Goal: Information Seeking & Learning: Check status

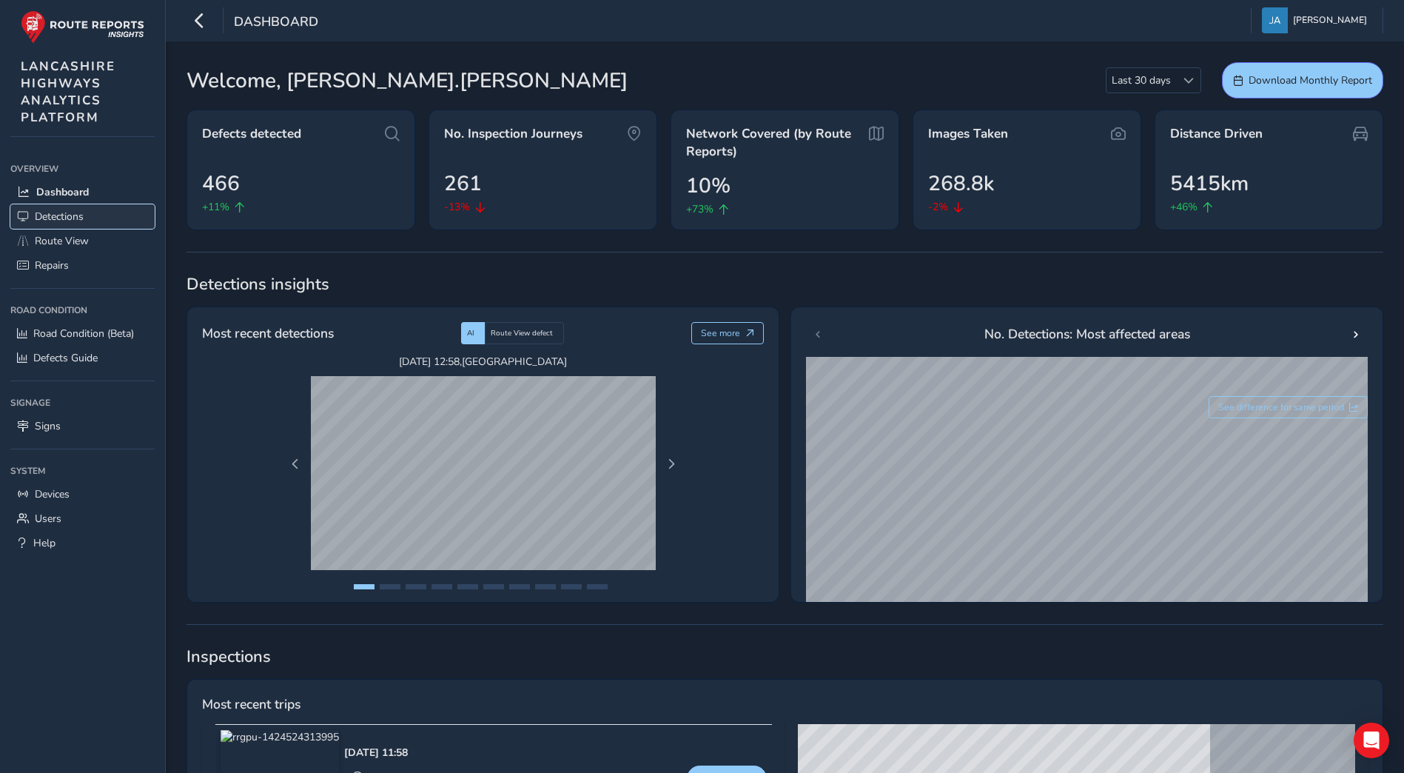
click at [56, 216] on span "Detections" at bounding box center [59, 216] width 49 height 14
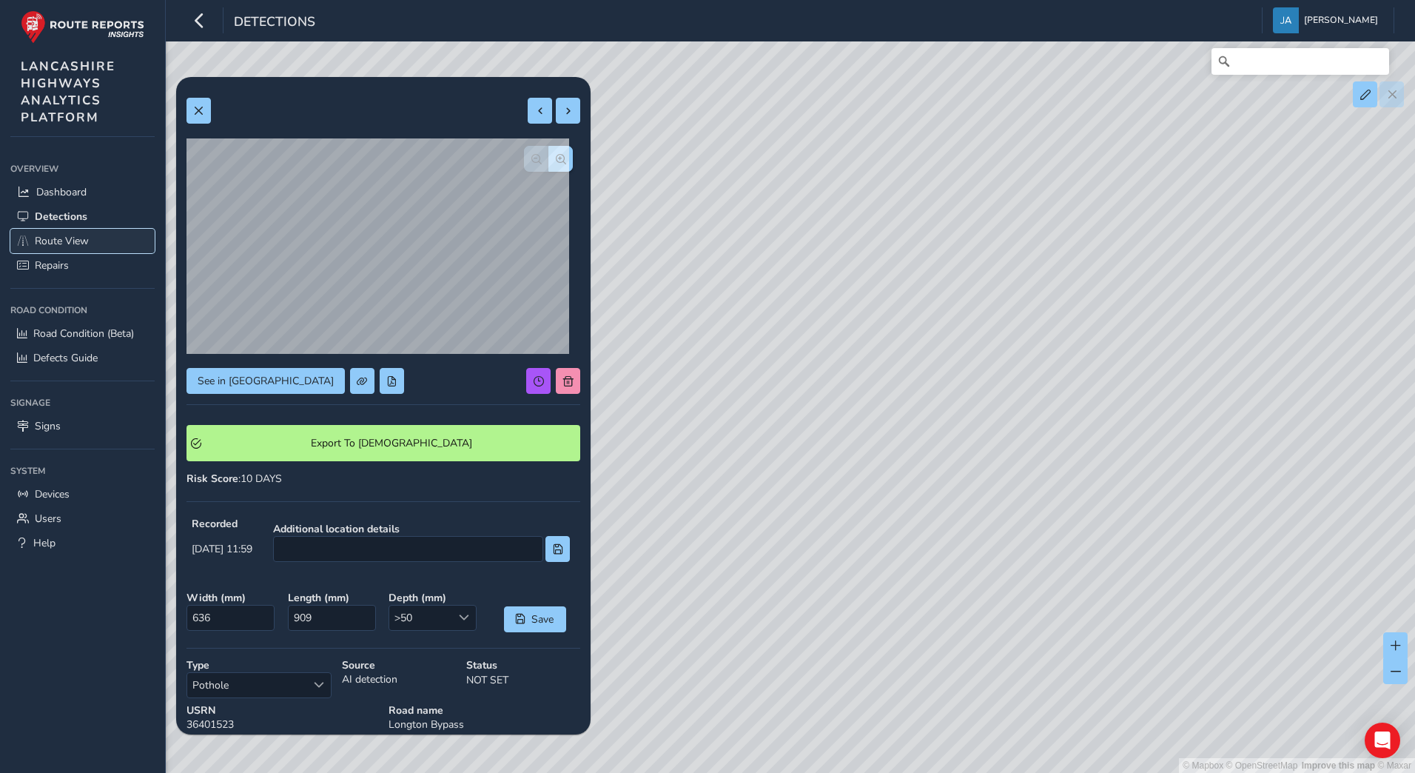
click at [51, 236] on span "Route View" at bounding box center [62, 241] width 54 height 14
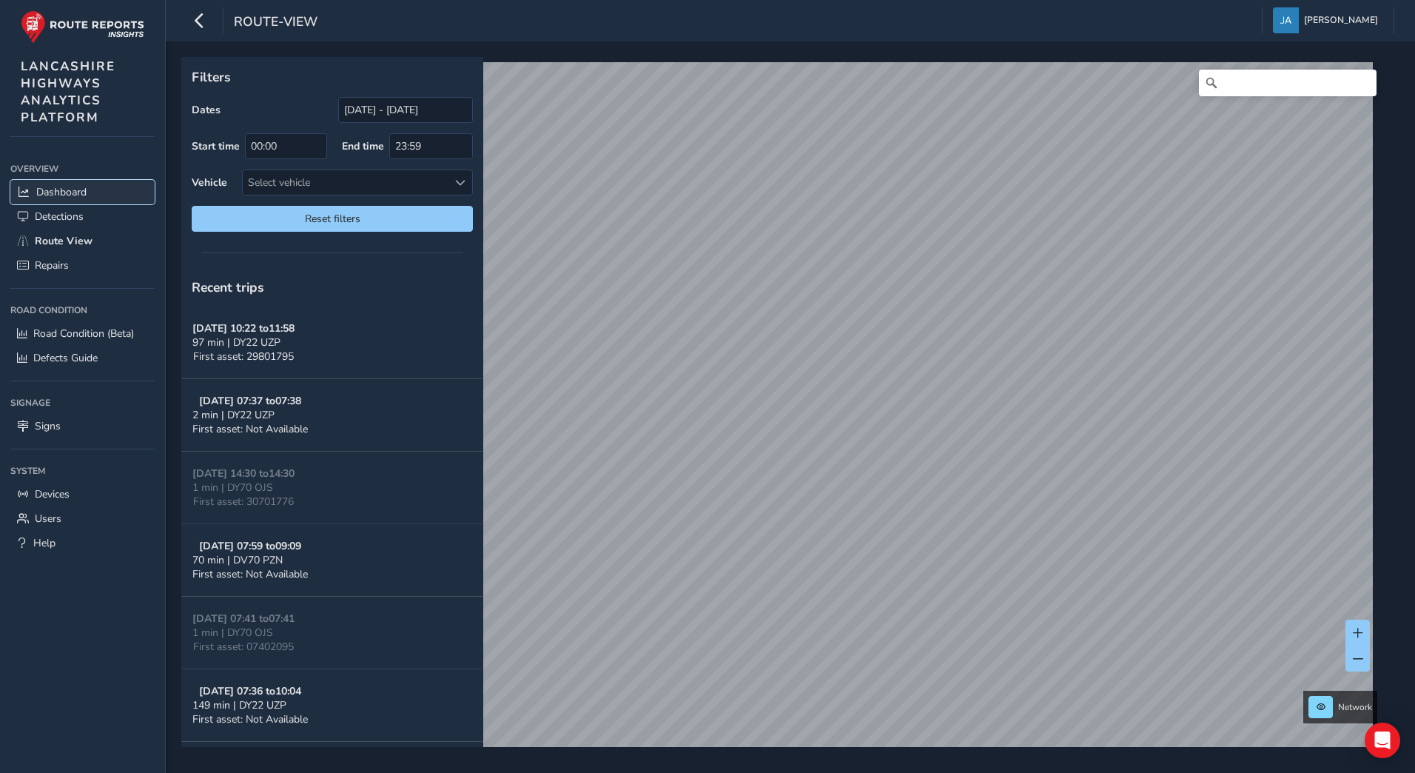
click at [56, 192] on span "Dashboard" at bounding box center [61, 192] width 50 height 14
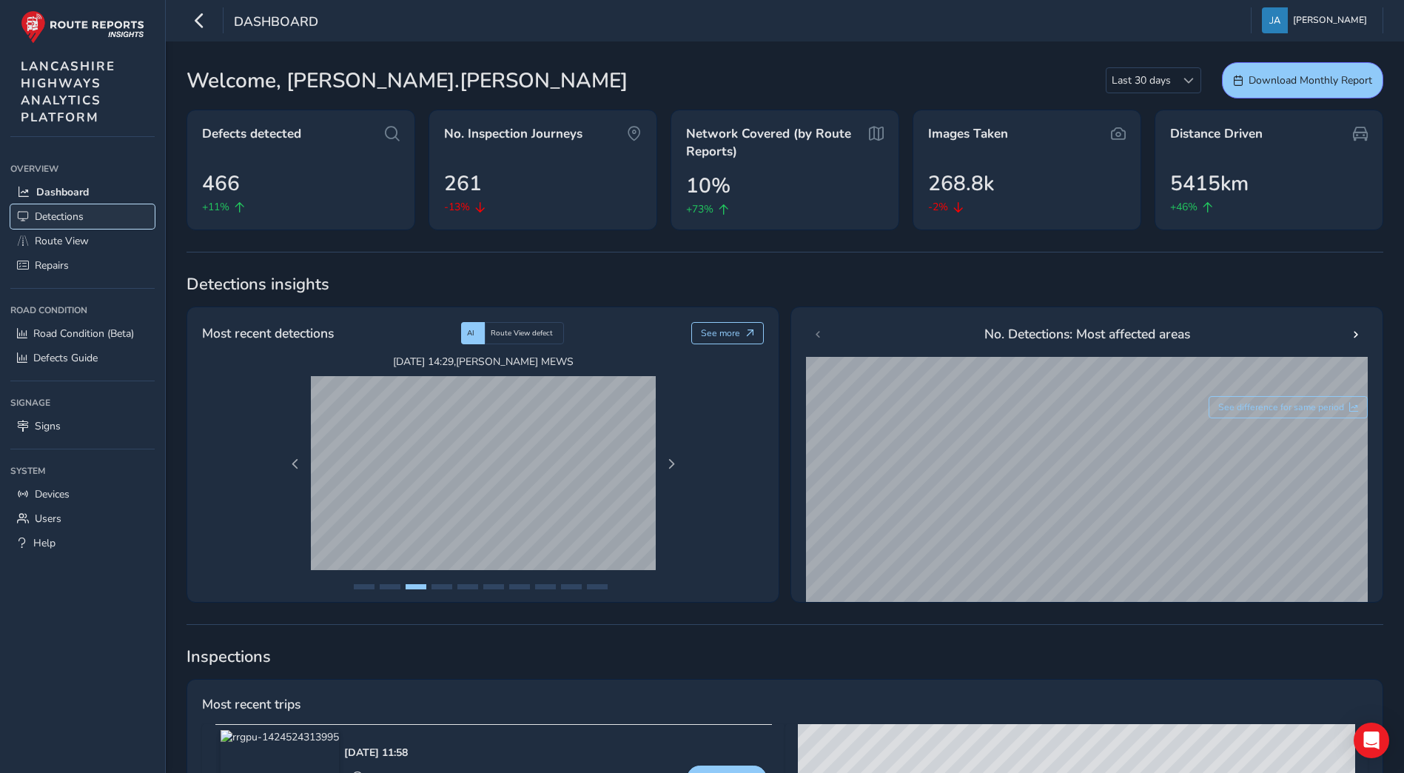
click at [66, 214] on span "Detections" at bounding box center [59, 216] width 49 height 14
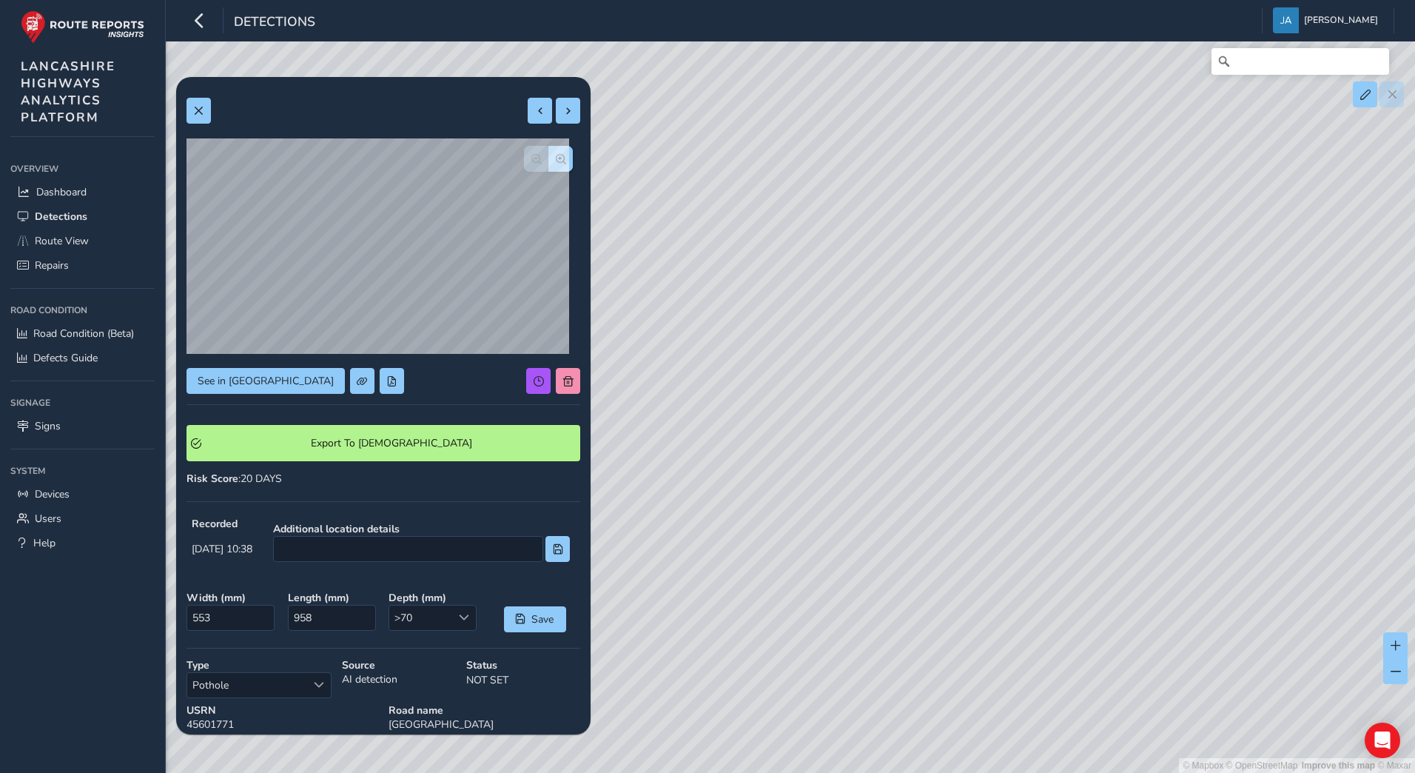
click at [684, 683] on div "© Mapbox © OpenStreetMap Improve this map © Maxar" at bounding box center [707, 386] width 1415 height 773
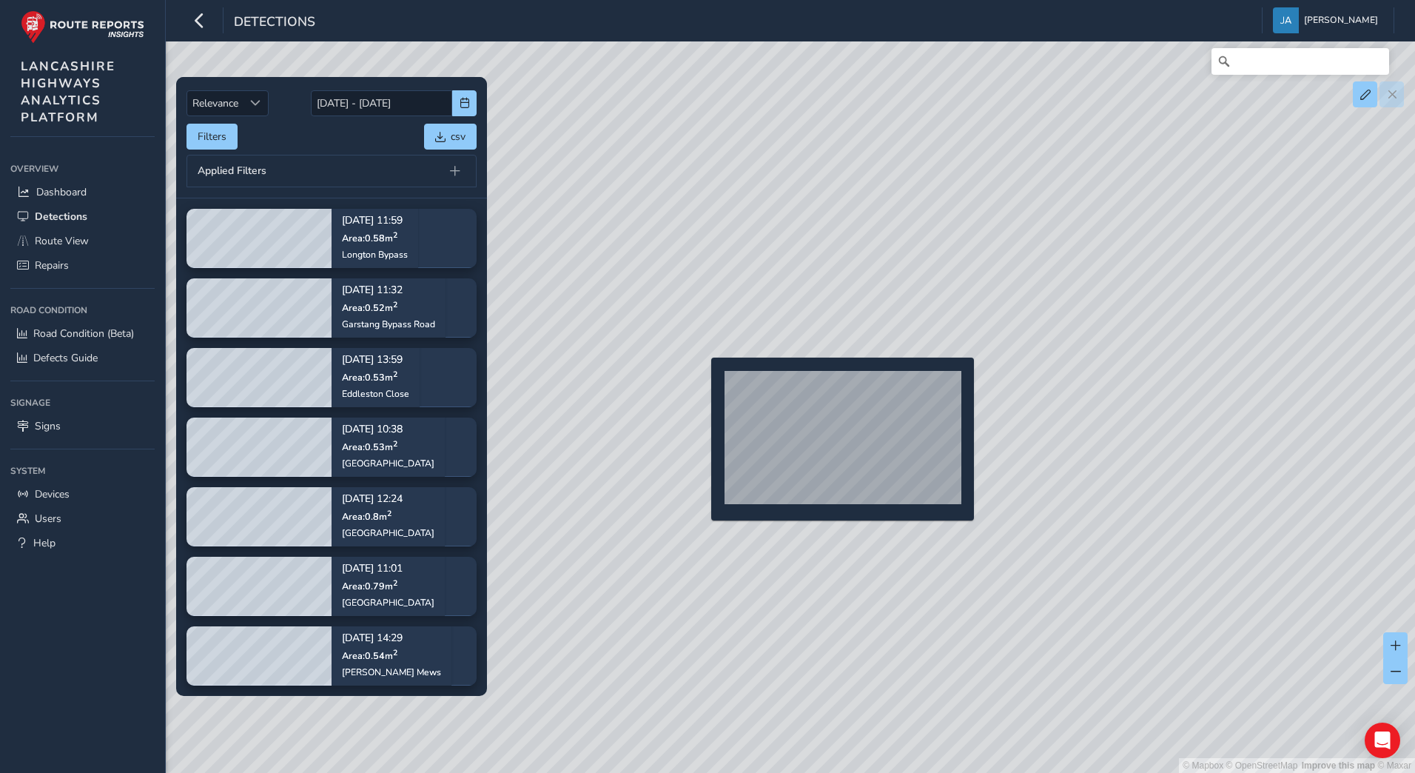
click at [702, 381] on div "© Mapbox © OpenStreetMap Improve this map © Maxar" at bounding box center [707, 386] width 1415 height 773
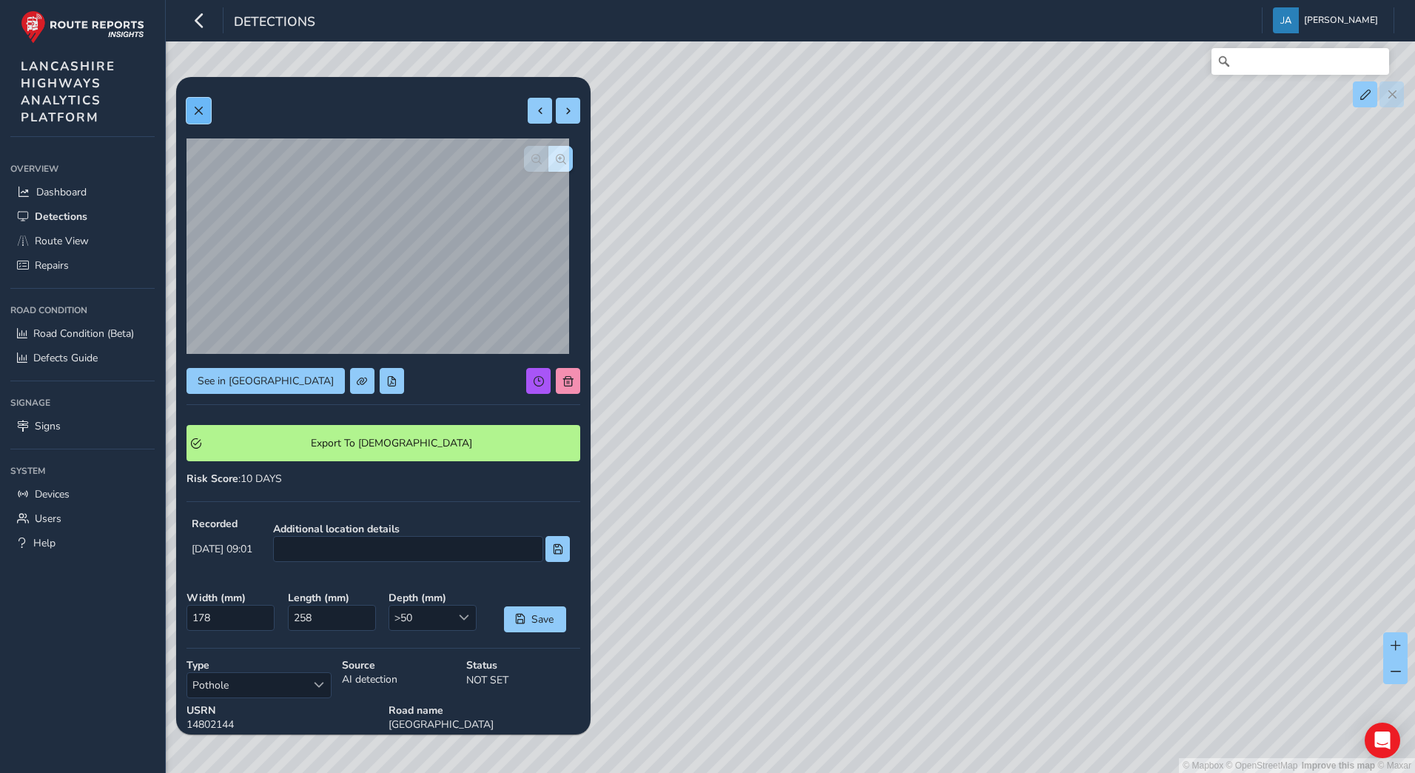
click at [203, 110] on span at bounding box center [198, 111] width 10 height 10
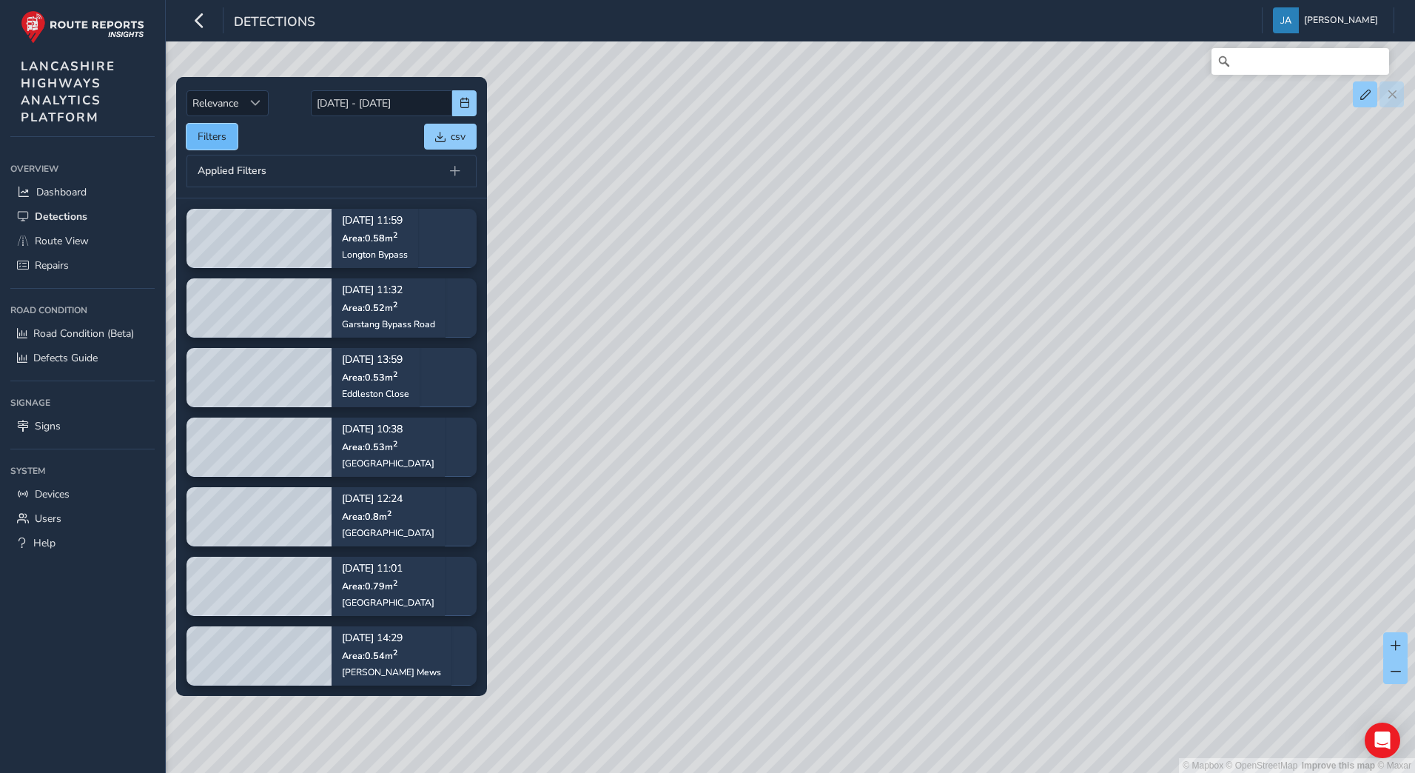
click at [215, 135] on button "Filters" at bounding box center [212, 137] width 51 height 26
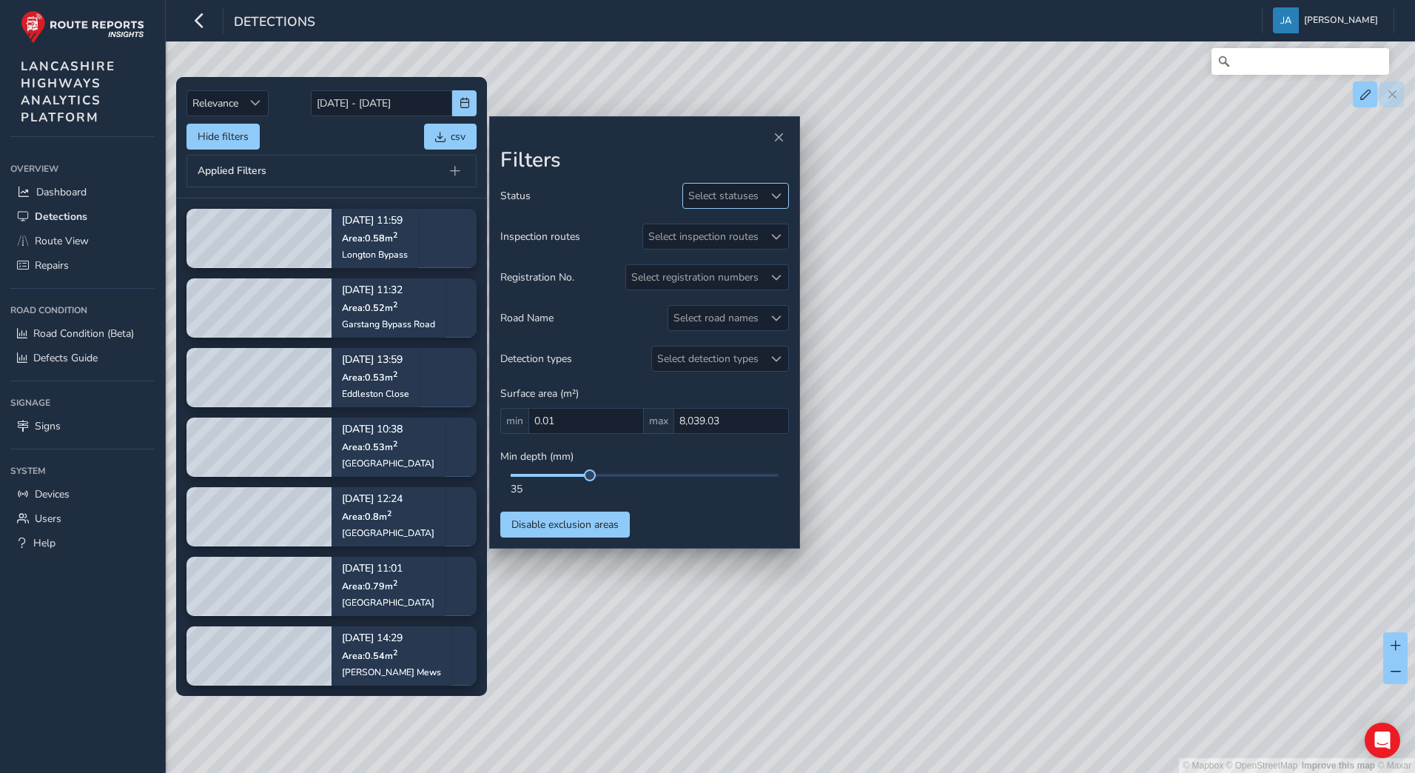
click at [749, 195] on div "Select statuses" at bounding box center [723, 196] width 81 height 24
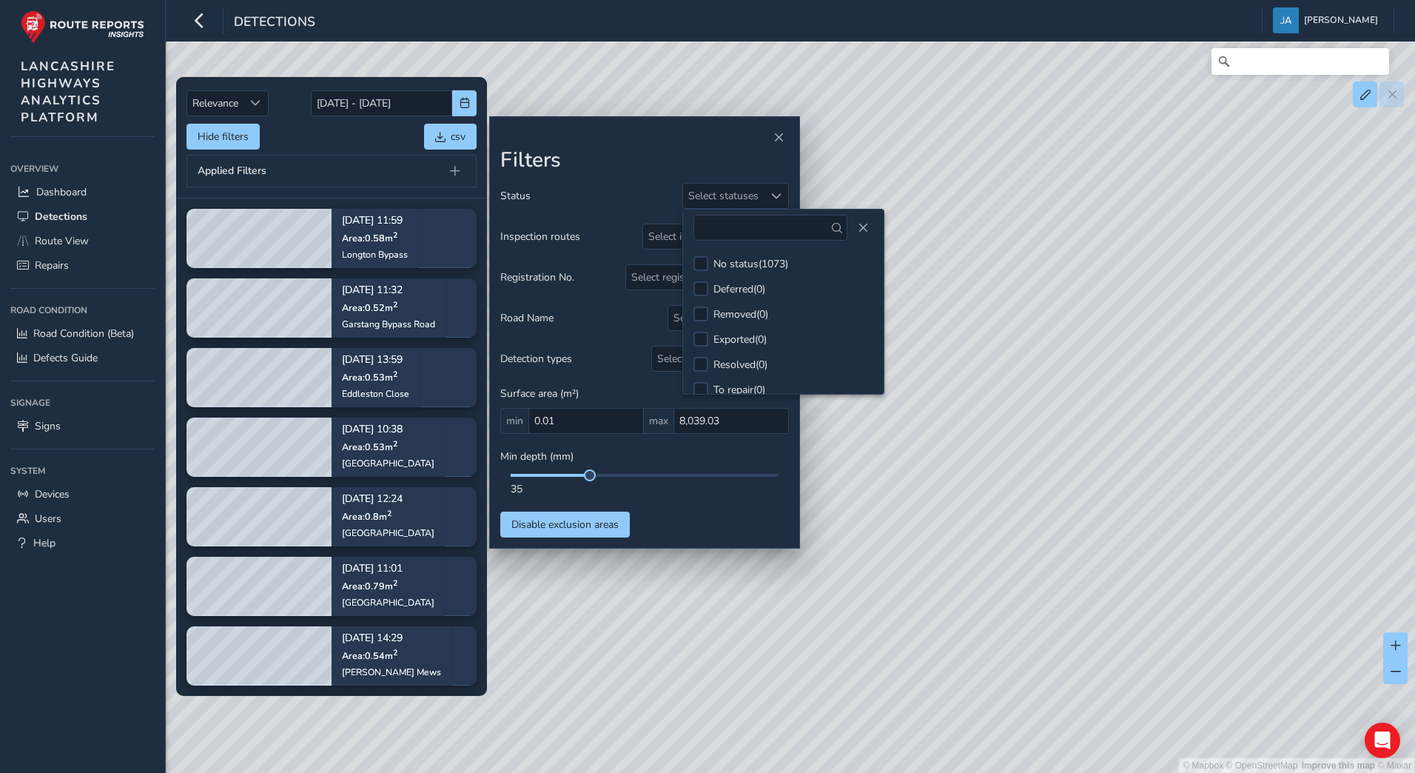
click at [589, 183] on div "Status Select statuses" at bounding box center [644, 196] width 289 height 26
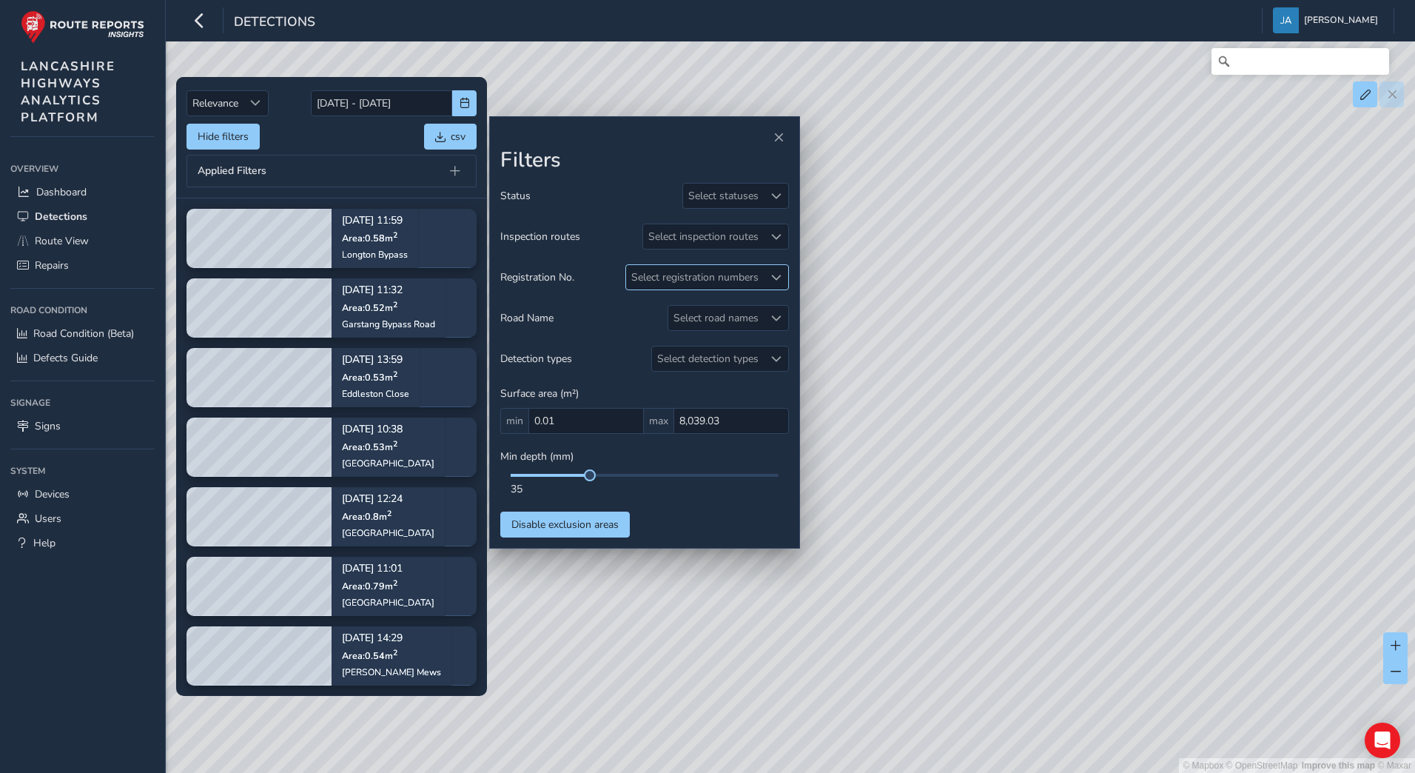
click at [664, 278] on div "Select registration numbers" at bounding box center [695, 277] width 138 height 24
click at [600, 209] on div "Status Select statuses Inspection routes Select inspection routes Registration …" at bounding box center [644, 360] width 289 height 355
click at [688, 357] on div "Select detection types" at bounding box center [708, 358] width 112 height 24
click at [606, 319] on div "Road Name Select road names" at bounding box center [644, 318] width 289 height 26
click at [680, 358] on div "Select detection types" at bounding box center [708, 358] width 112 height 24
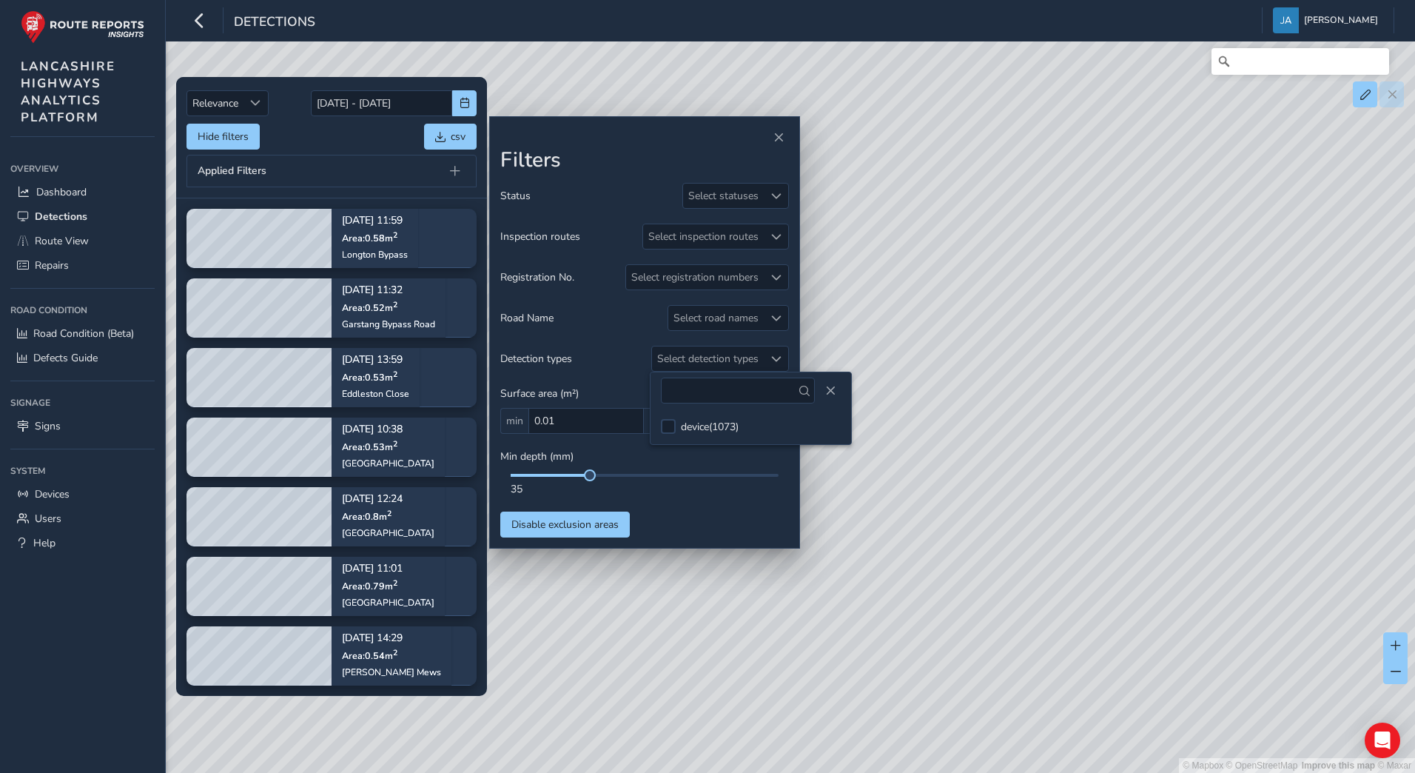
click at [618, 360] on div "Detection types Select detection types" at bounding box center [644, 359] width 289 height 26
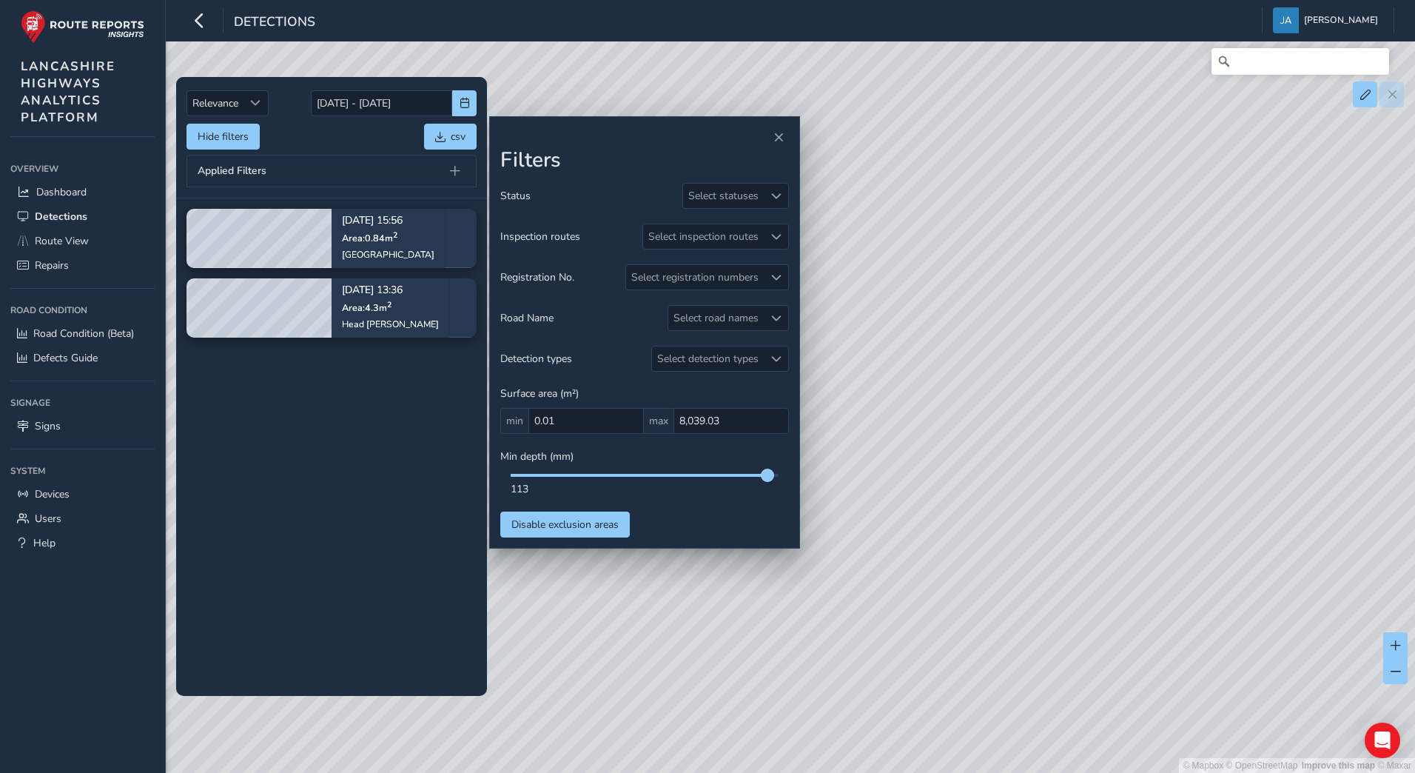
drag, startPoint x: 593, startPoint y: 475, endPoint x: 767, endPoint y: 474, distance: 174.0
click at [767, 474] on span at bounding box center [768, 475] width 12 height 12
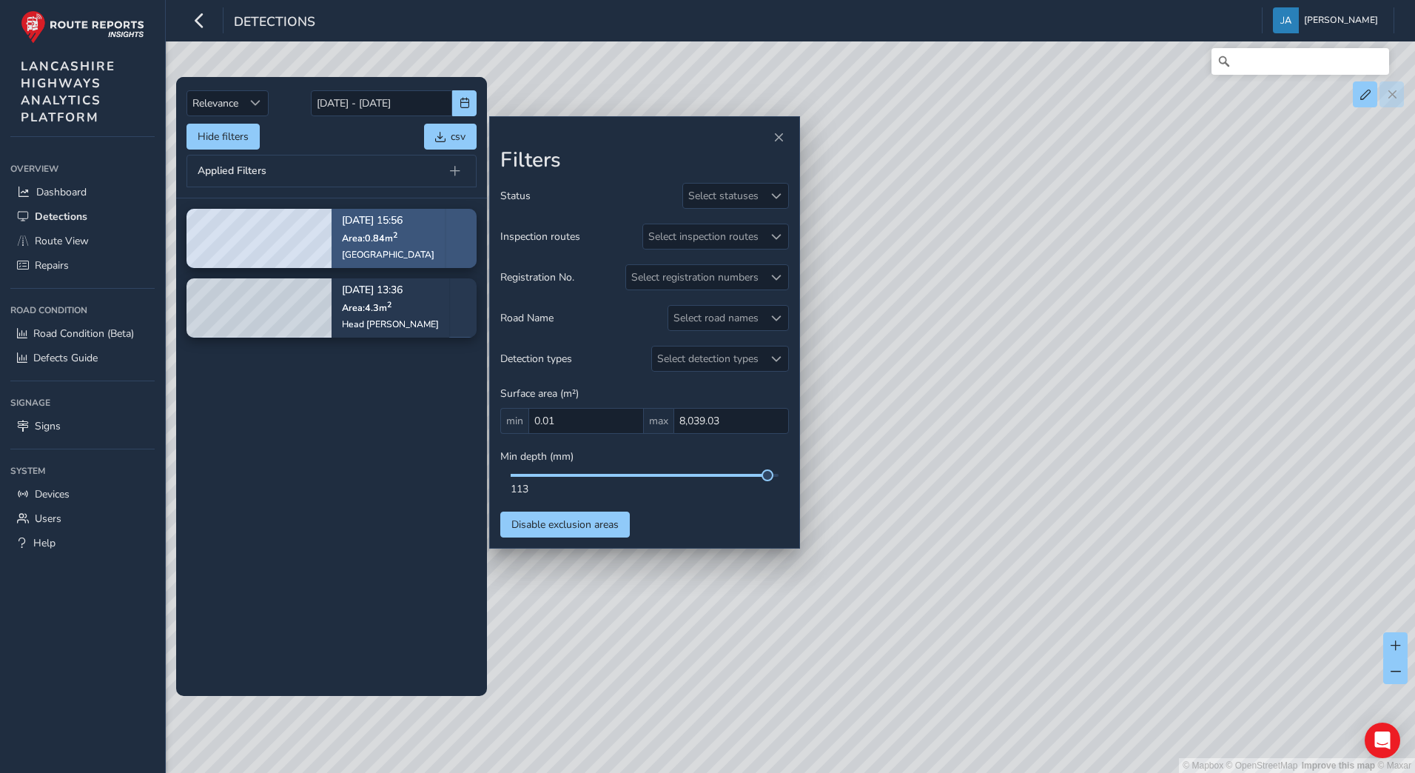
click at [367, 237] on span "Area: 0.84 m 2" at bounding box center [370, 238] width 56 height 13
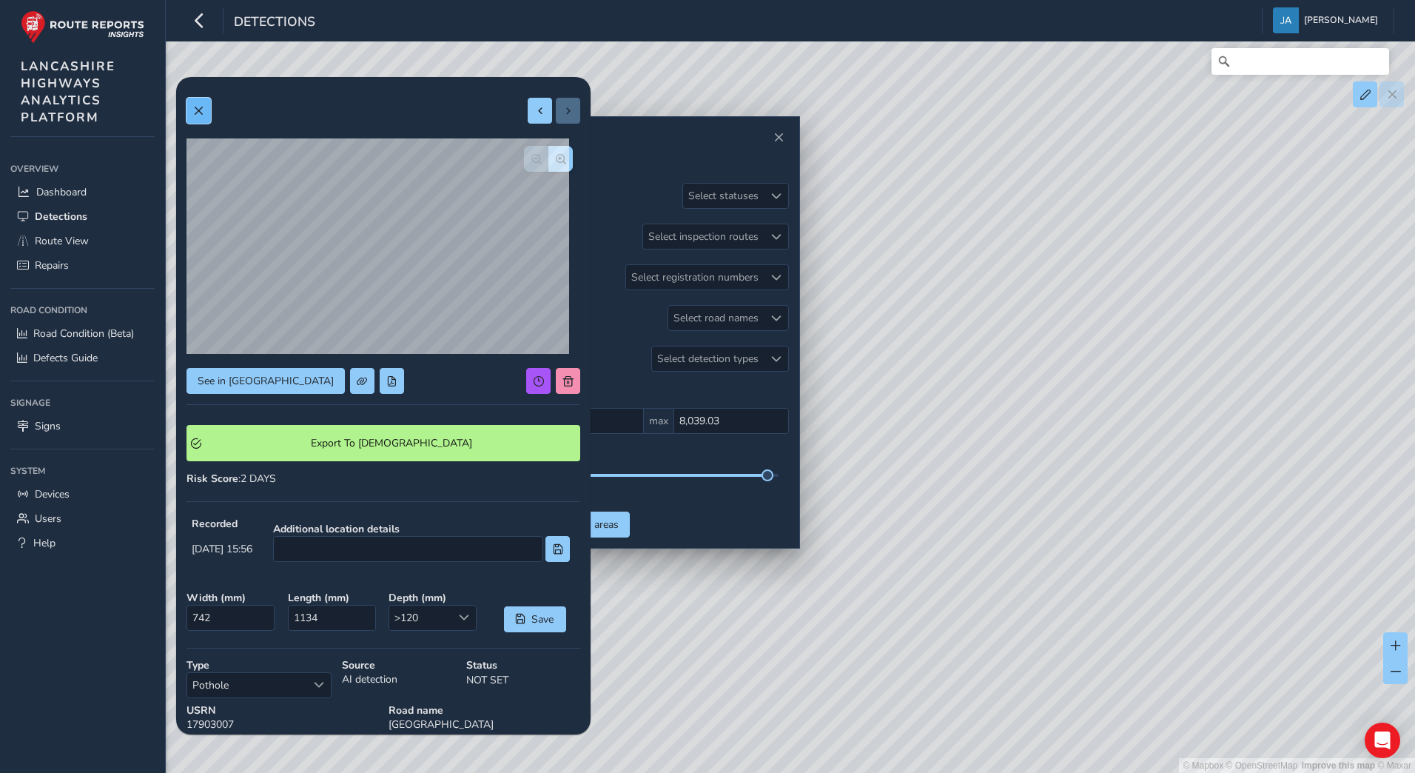
click at [204, 116] on button at bounding box center [199, 111] width 24 height 26
click at [204, 112] on button at bounding box center [199, 111] width 24 height 26
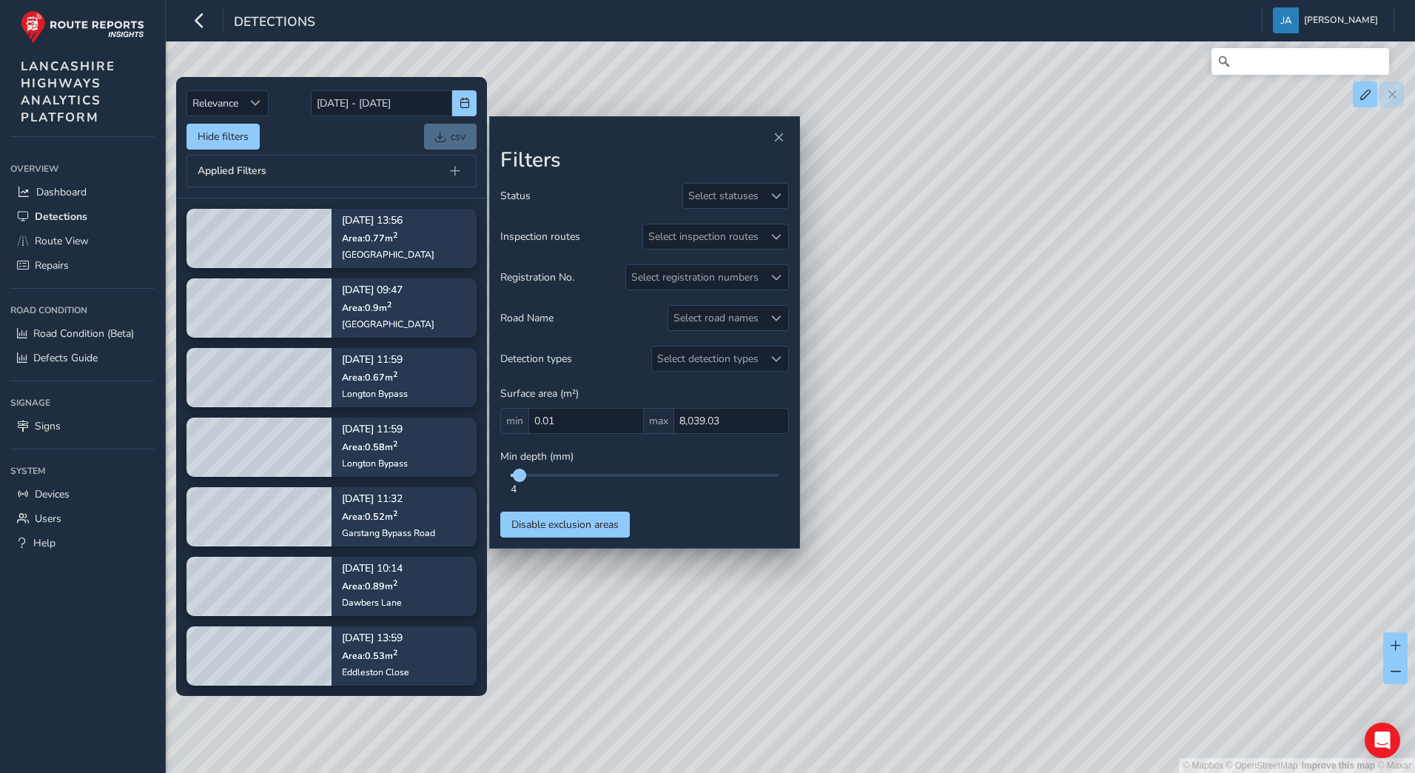
drag, startPoint x: 768, startPoint y: 481, endPoint x: 519, endPoint y: 479, distance: 248.7
click at [519, 479] on span at bounding box center [520, 475] width 12 height 12
click at [728, 323] on div "Select road names" at bounding box center [715, 318] width 95 height 24
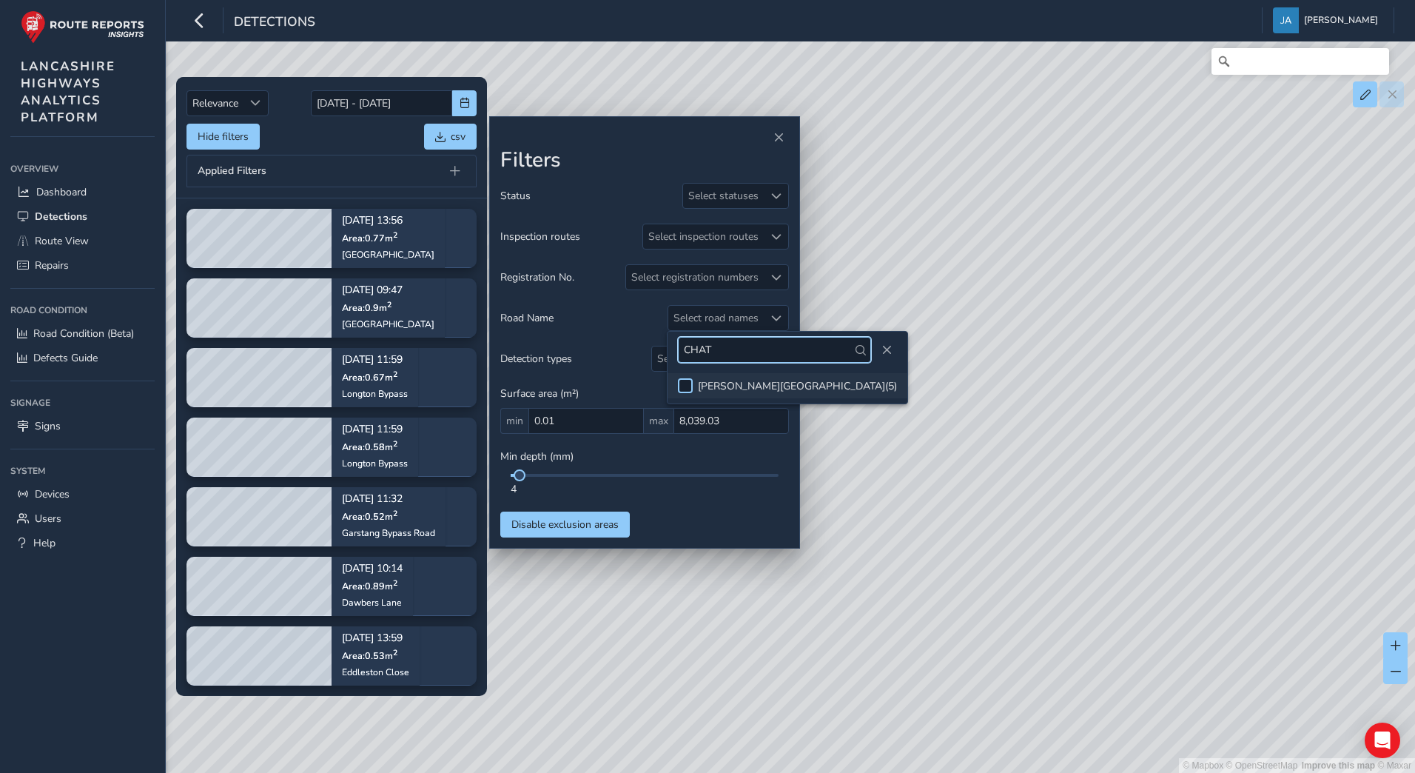
type input "CHAT"
click at [688, 389] on div at bounding box center [685, 385] width 15 height 15
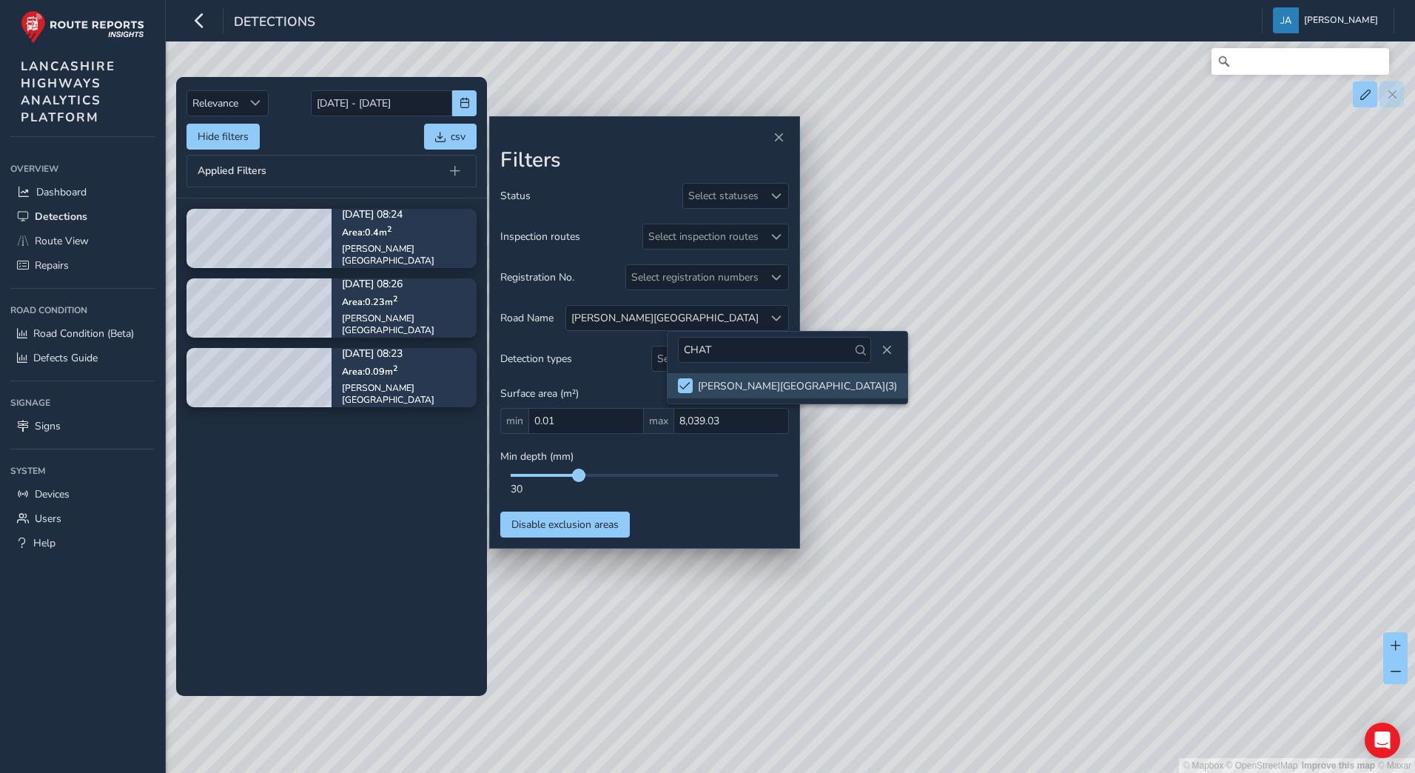
drag, startPoint x: 525, startPoint y: 475, endPoint x: 580, endPoint y: 470, distance: 55.0
click at [580, 470] on span at bounding box center [579, 475] width 12 height 12
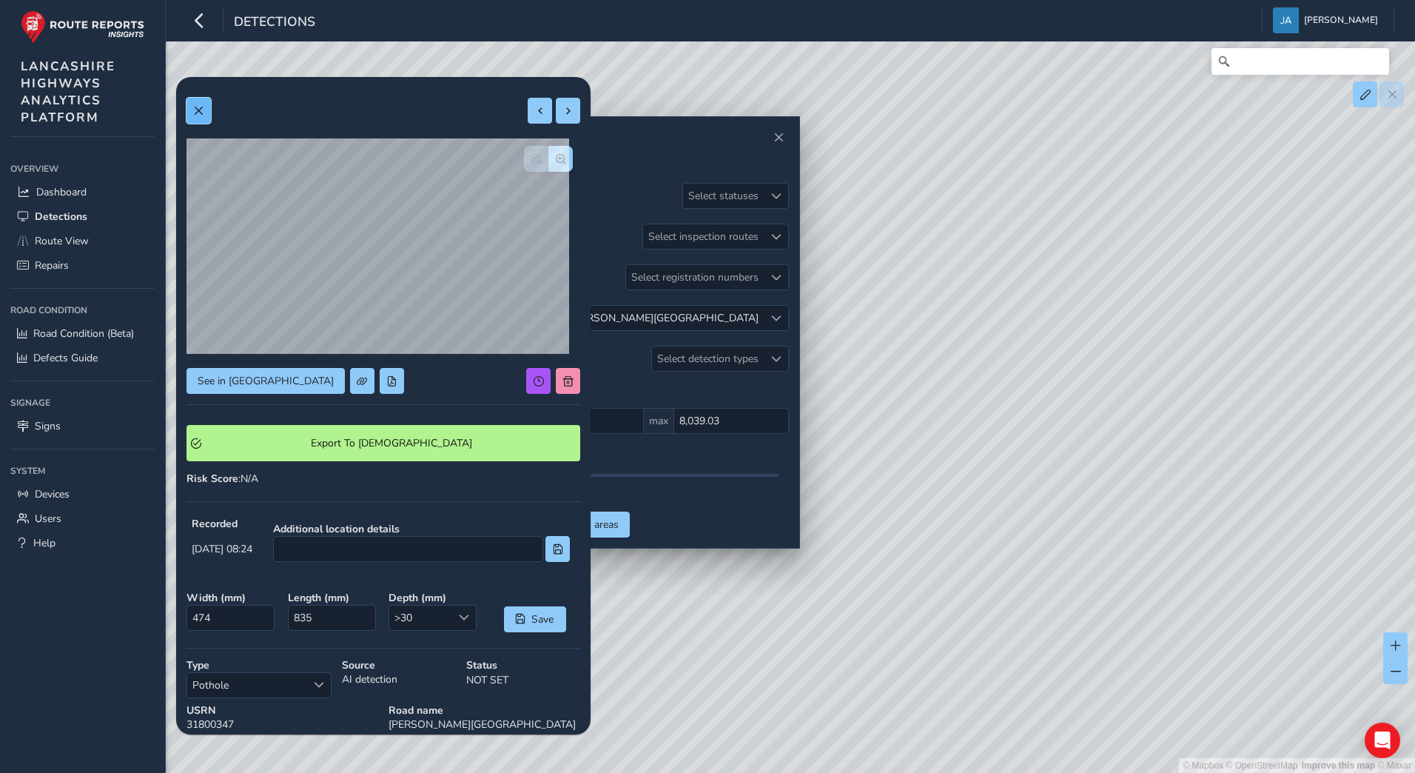
click at [199, 110] on span at bounding box center [198, 111] width 10 height 10
click at [200, 113] on span at bounding box center [198, 111] width 10 height 10
click at [205, 113] on button at bounding box center [199, 111] width 24 height 26
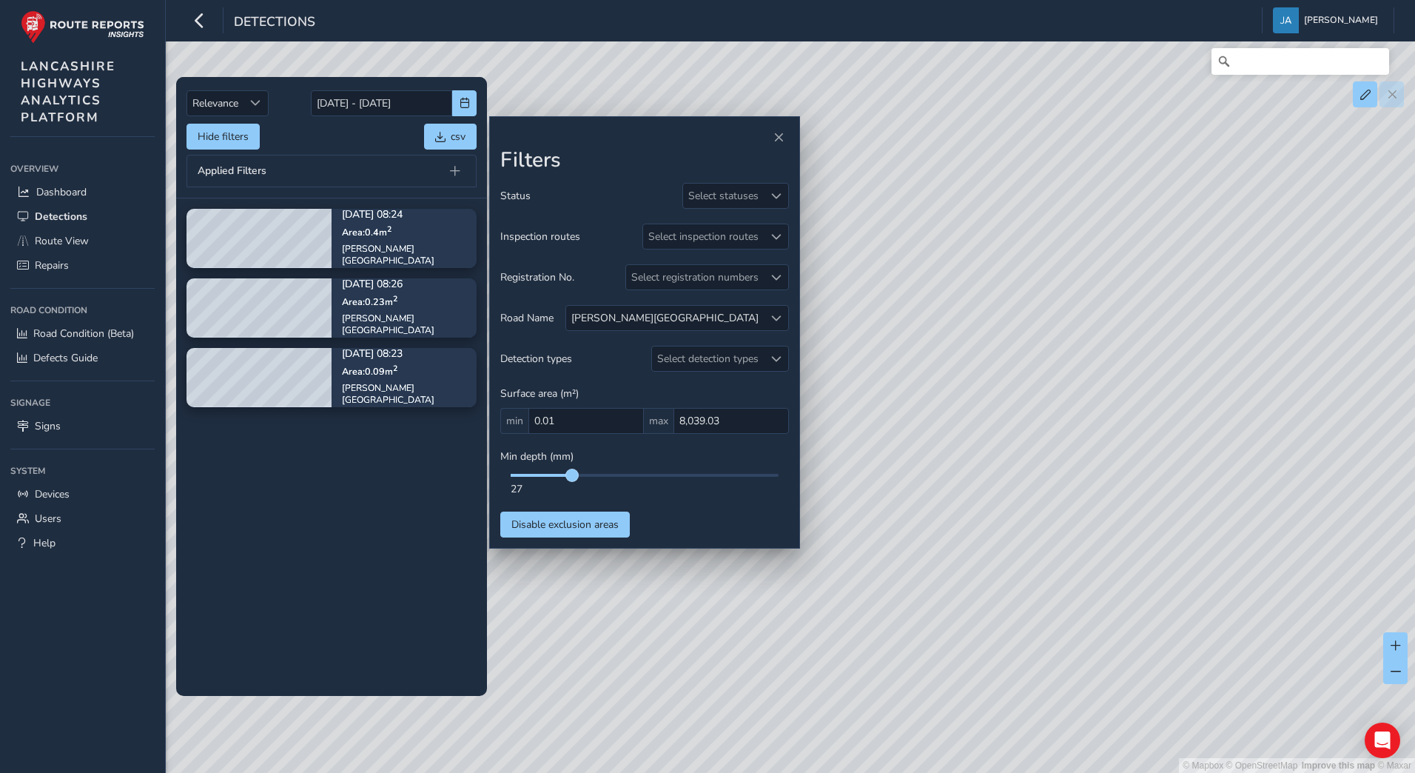
click at [571, 477] on span at bounding box center [572, 475] width 12 height 12
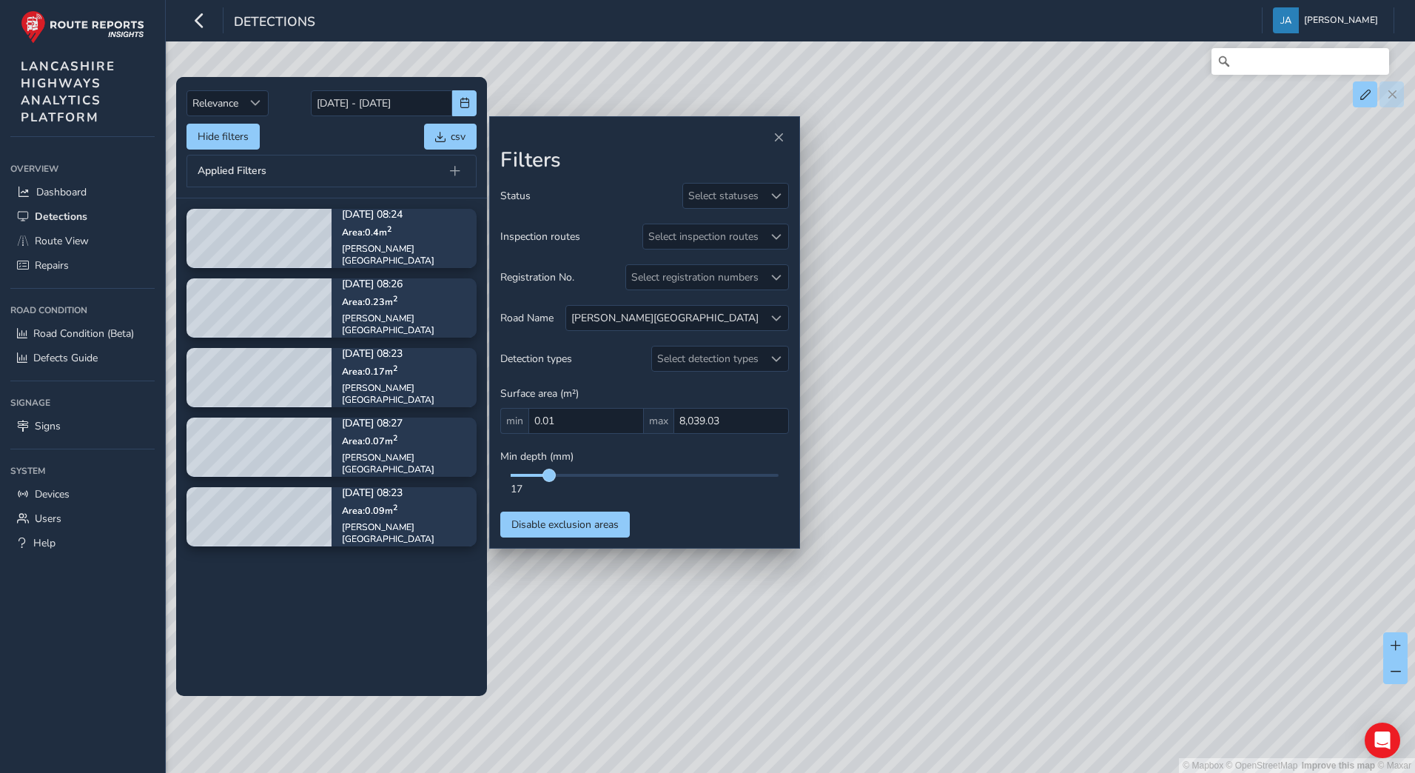
drag, startPoint x: 572, startPoint y: 477, endPoint x: 549, endPoint y: 477, distance: 22.9
click at [549, 477] on span at bounding box center [549, 475] width 12 height 12
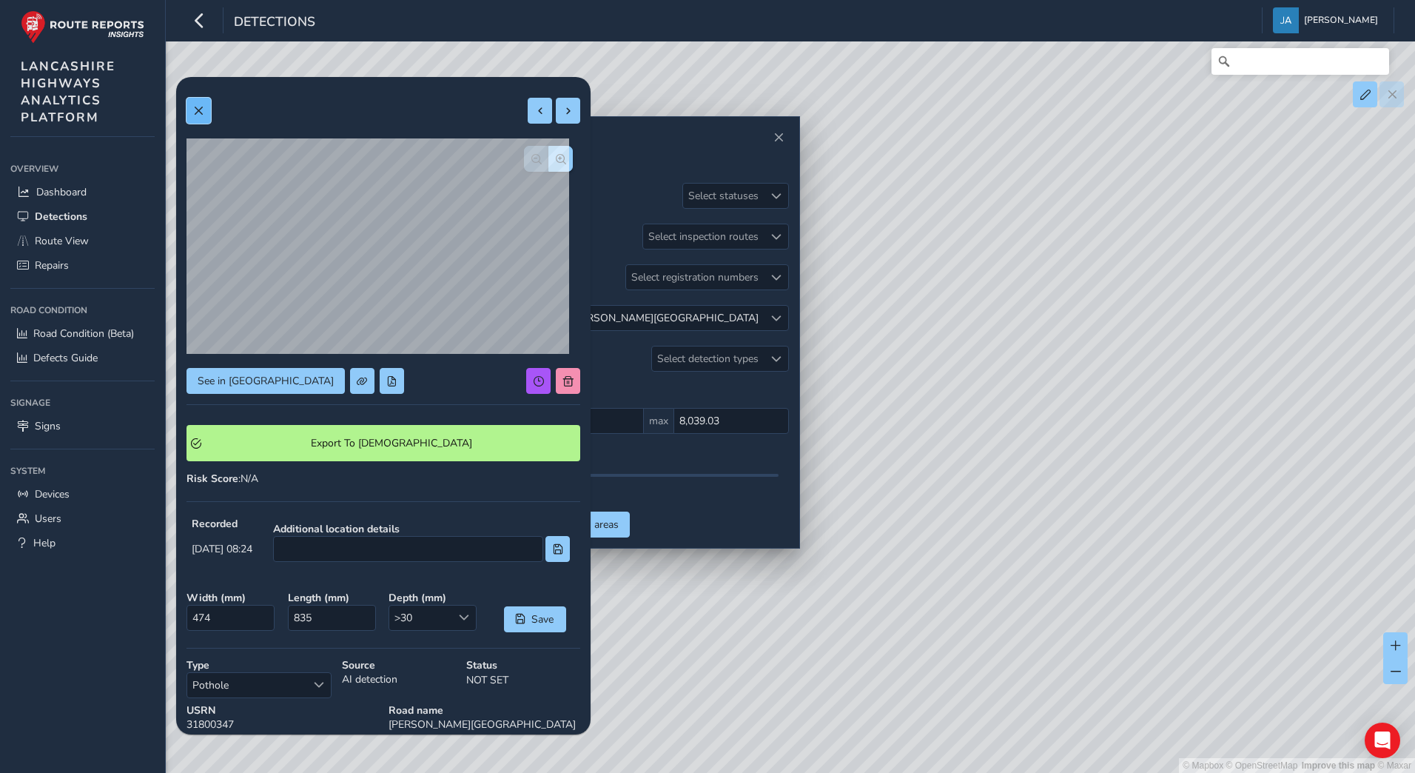
click at [193, 113] on span at bounding box center [198, 111] width 10 height 10
click at [201, 110] on span at bounding box center [198, 111] width 10 height 10
click at [204, 113] on button at bounding box center [199, 111] width 24 height 26
click at [199, 118] on button at bounding box center [199, 111] width 24 height 26
click at [201, 113] on span at bounding box center [198, 111] width 10 height 10
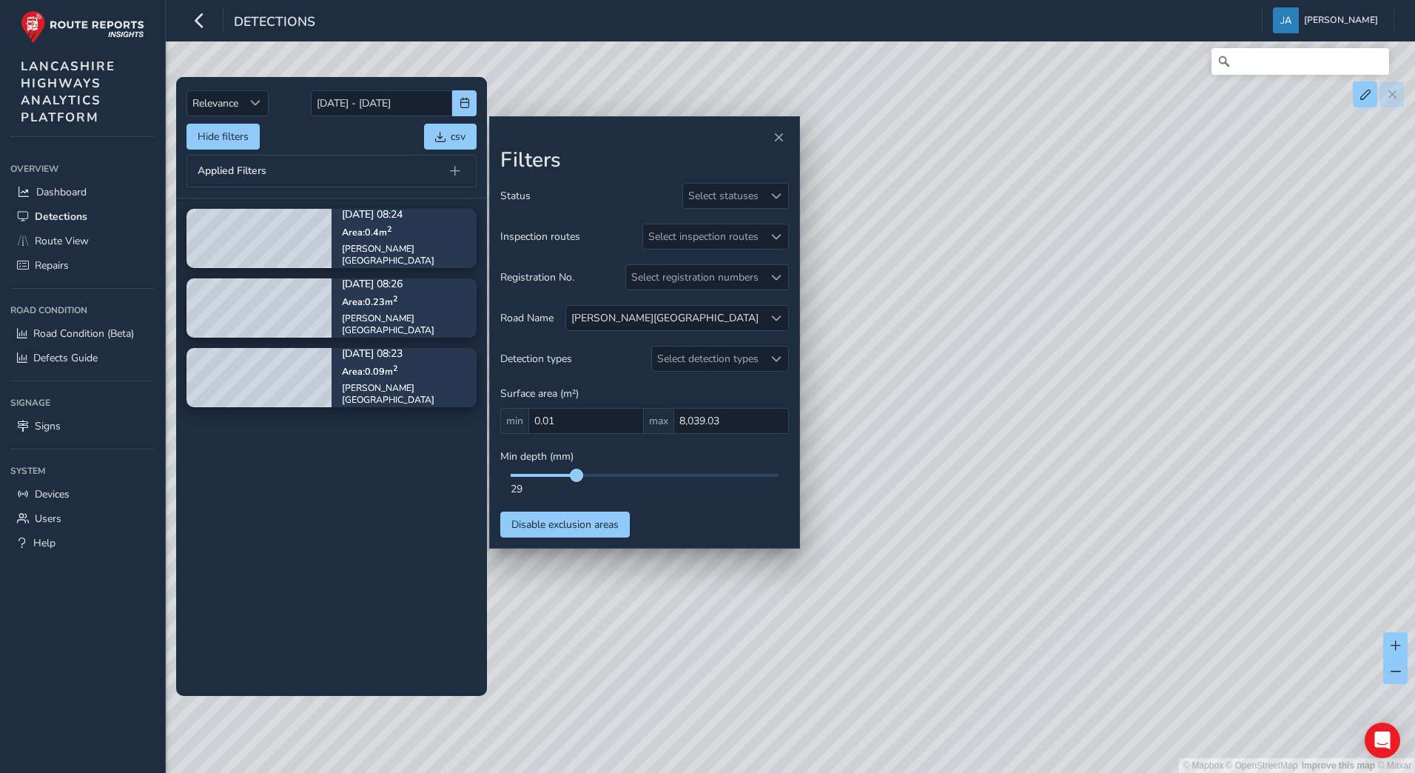
drag, startPoint x: 547, startPoint y: 477, endPoint x: 580, endPoint y: 475, distance: 32.6
click at [580, 475] on span at bounding box center [577, 475] width 12 height 12
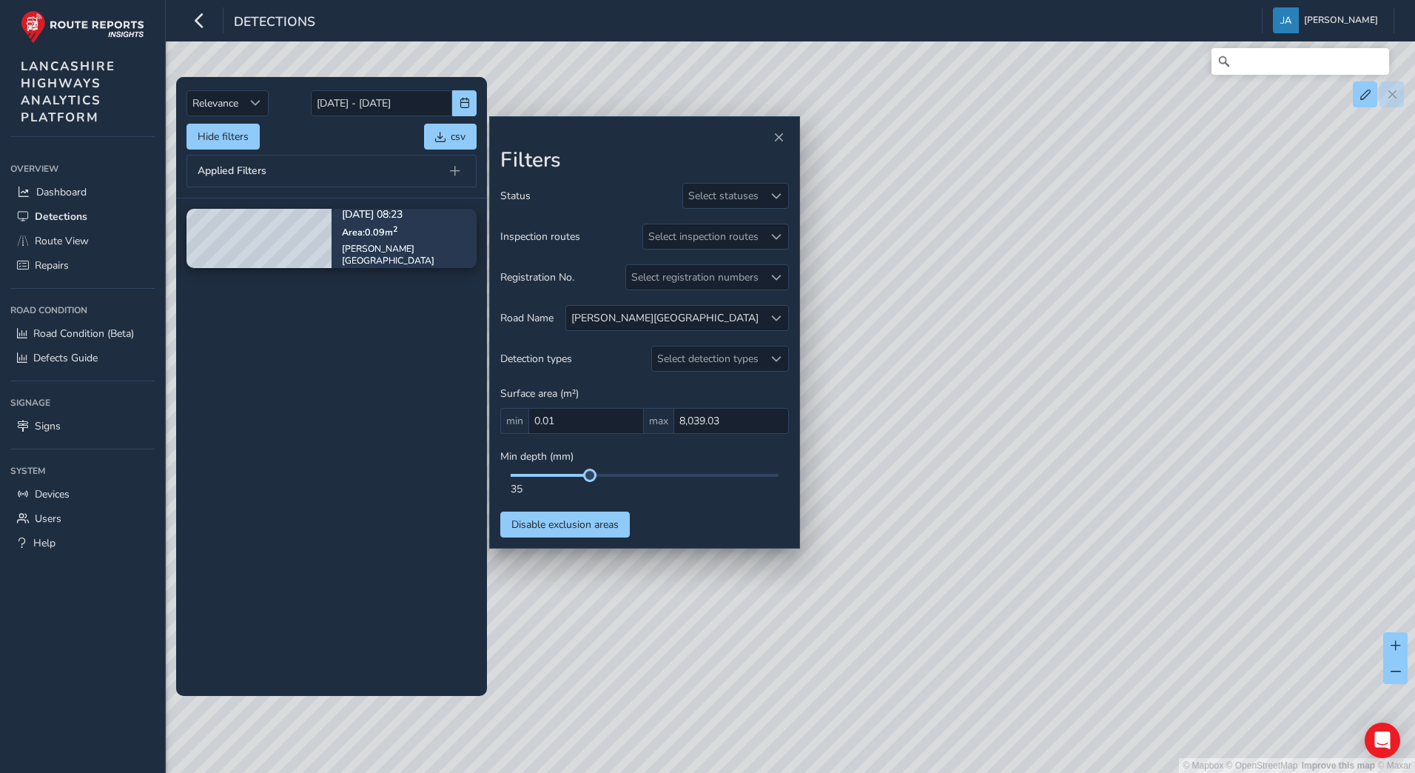
drag, startPoint x: 577, startPoint y: 478, endPoint x: 493, endPoint y: 479, distance: 83.7
click at [493, 479] on div "Filters Status Select statuses Inspection routes Select inspection routes Regis…" at bounding box center [644, 332] width 311 height 433
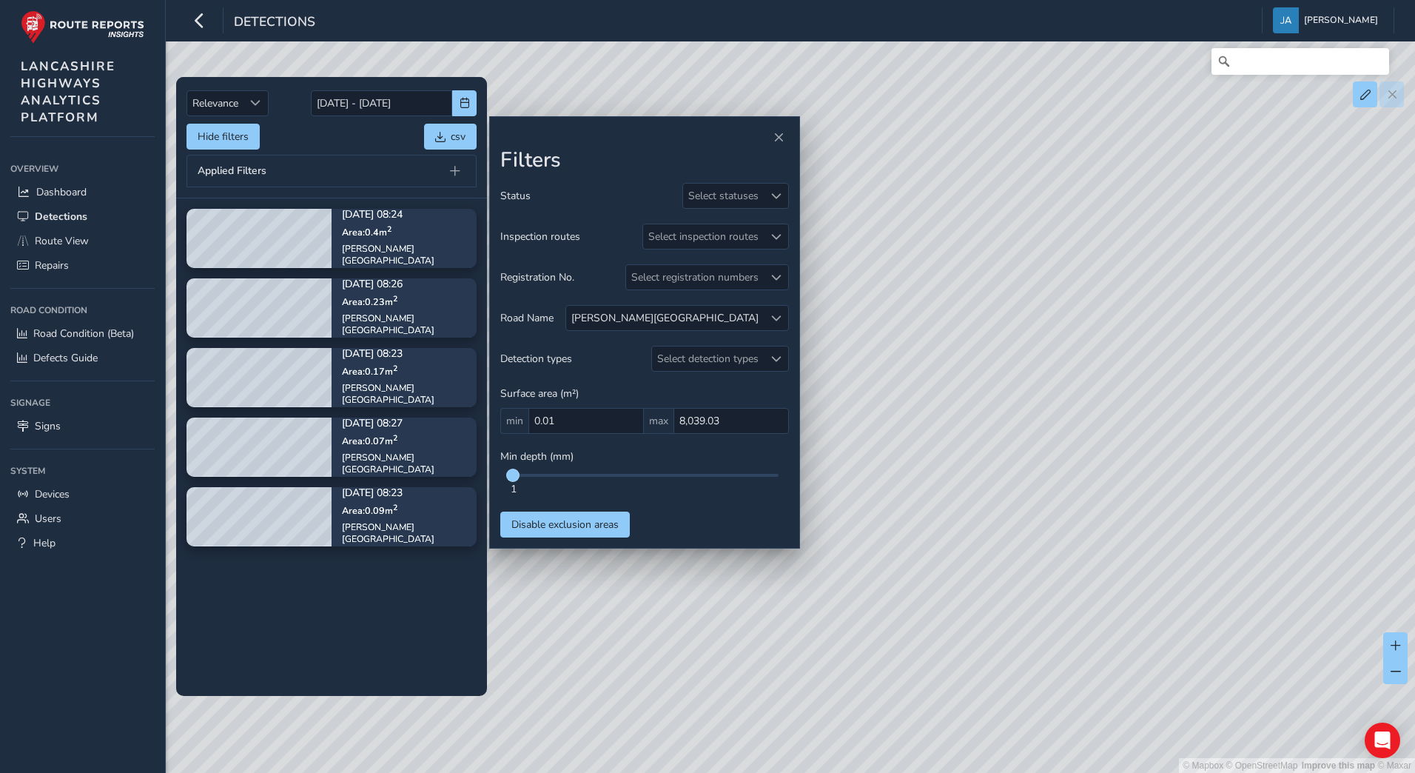
click at [514, 475] on span at bounding box center [513, 475] width 12 height 12
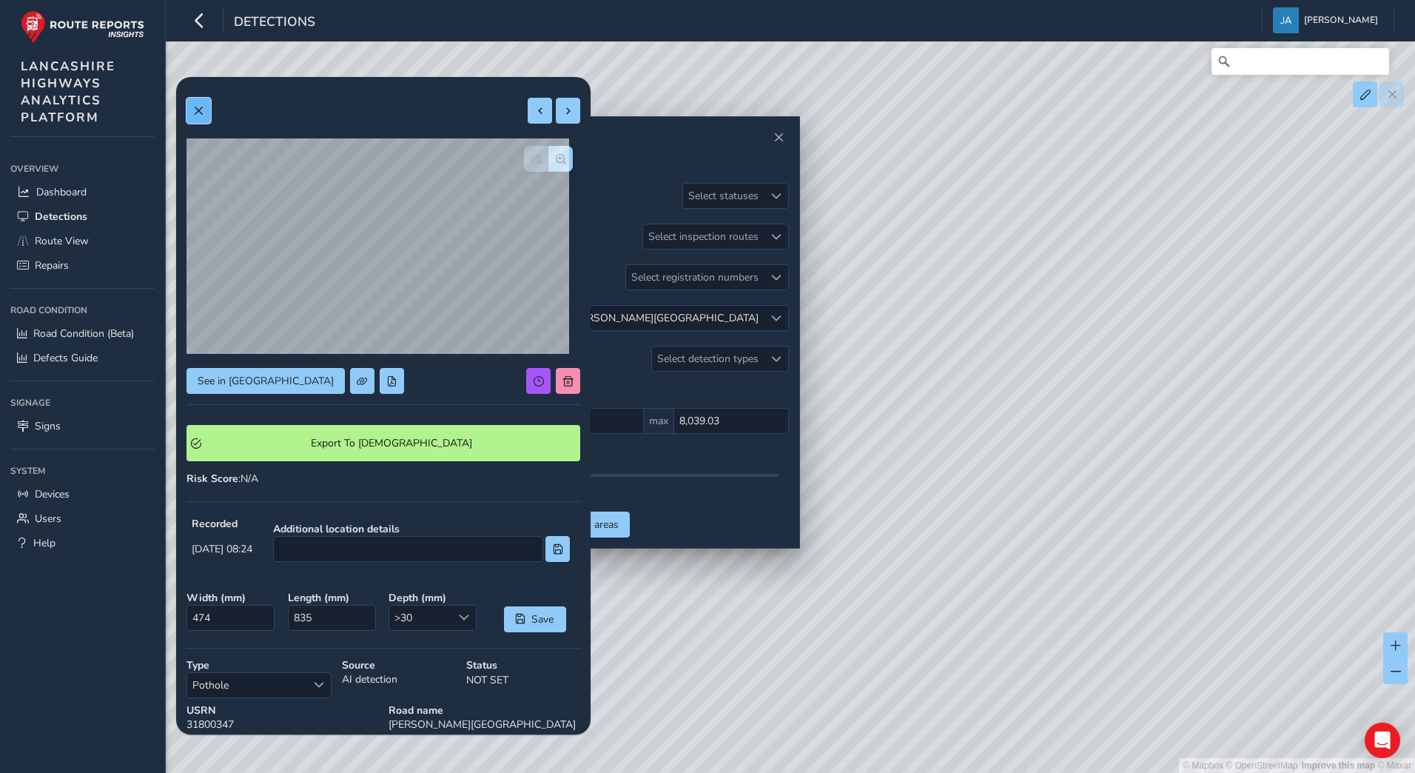
click at [204, 110] on span at bounding box center [198, 111] width 10 height 10
click at [195, 110] on span at bounding box center [198, 111] width 10 height 10
click at [199, 118] on button at bounding box center [199, 111] width 24 height 26
click at [207, 116] on button at bounding box center [199, 111] width 24 height 26
click at [198, 112] on span at bounding box center [198, 111] width 10 height 10
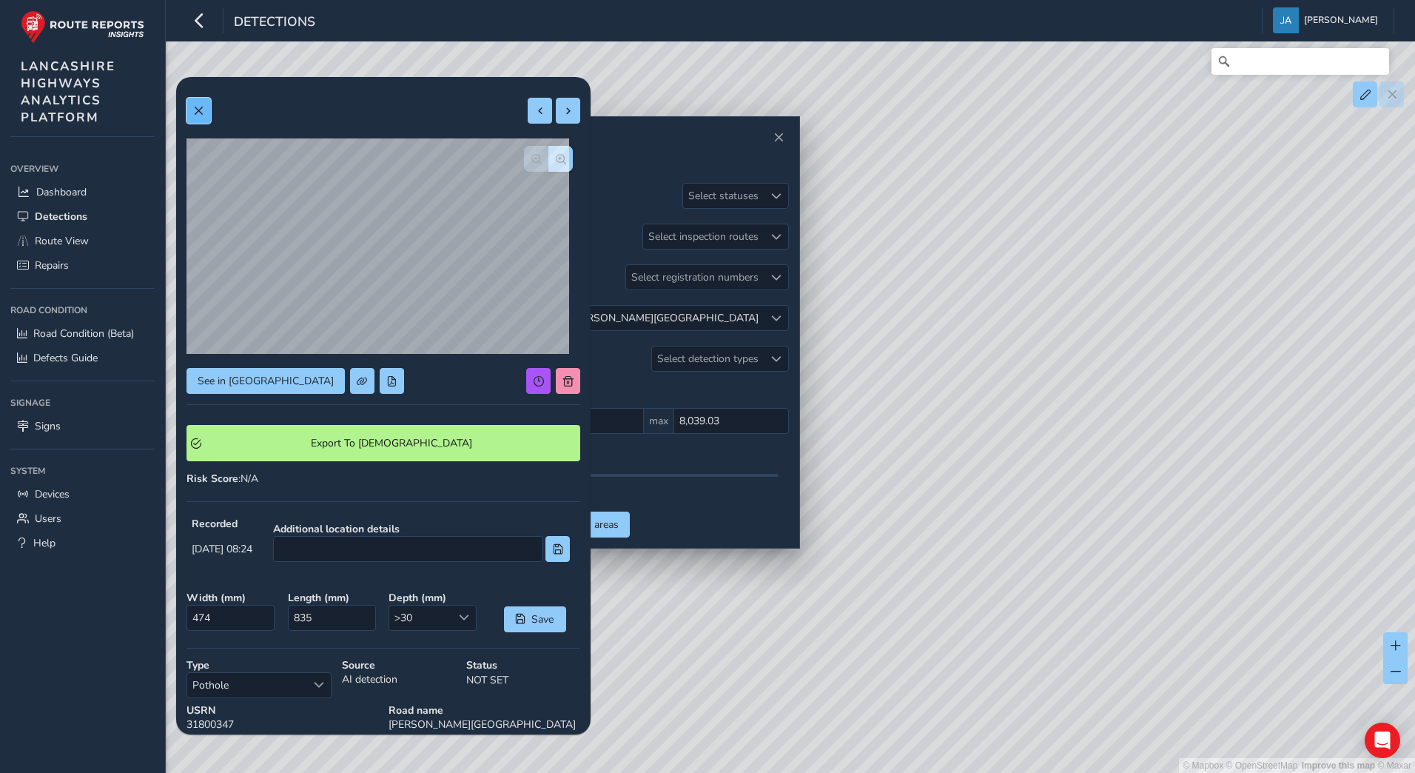
click at [197, 110] on span at bounding box center [198, 111] width 10 height 10
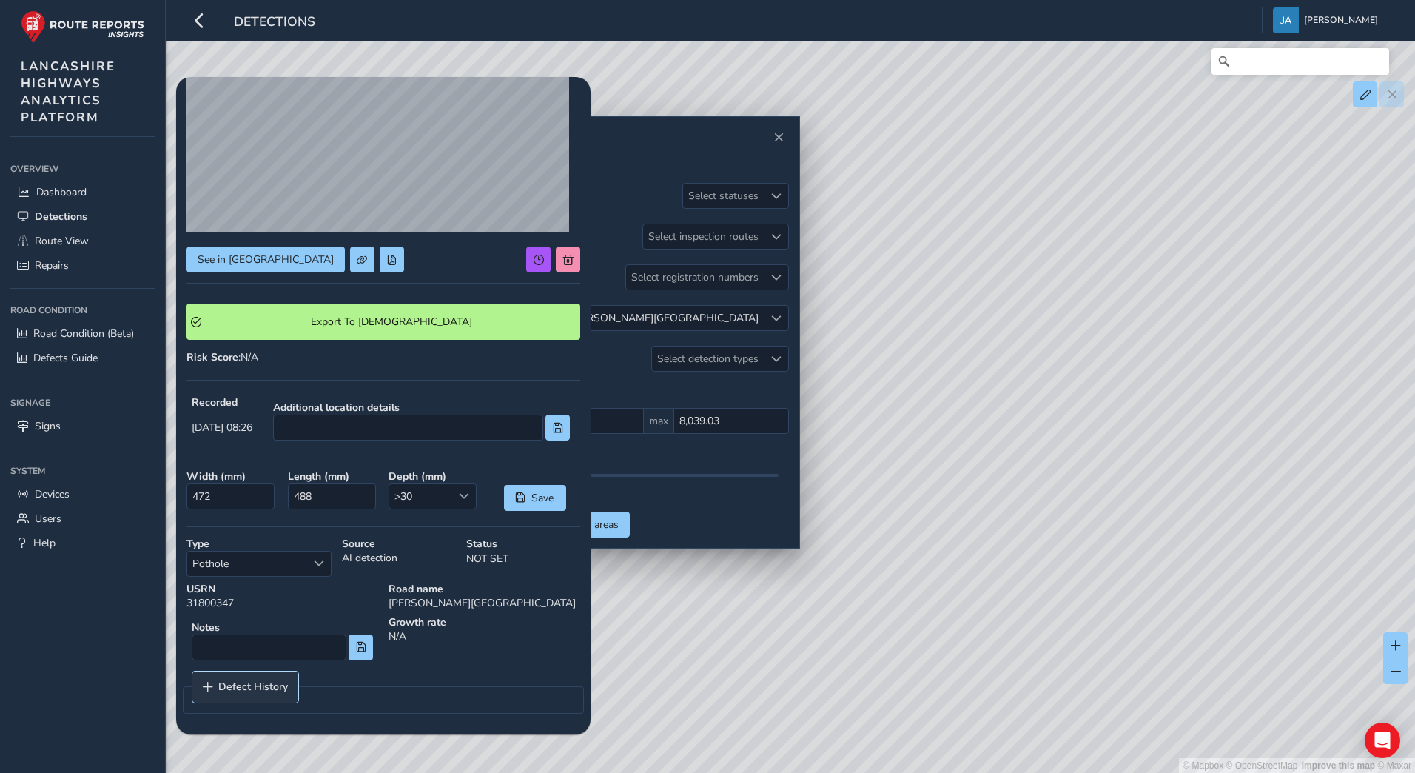
click at [259, 690] on span "Defect History" at bounding box center [253, 687] width 70 height 10
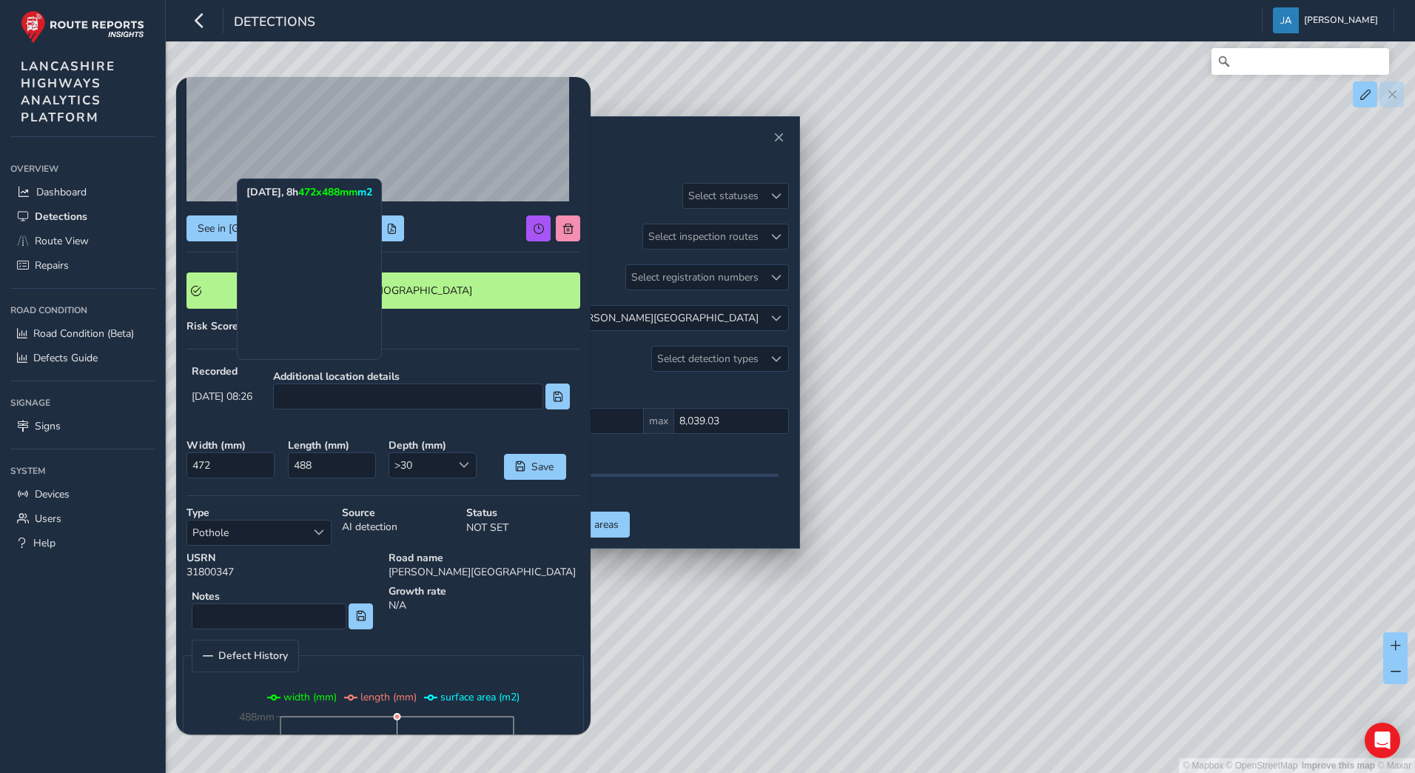
scroll to position [0, 0]
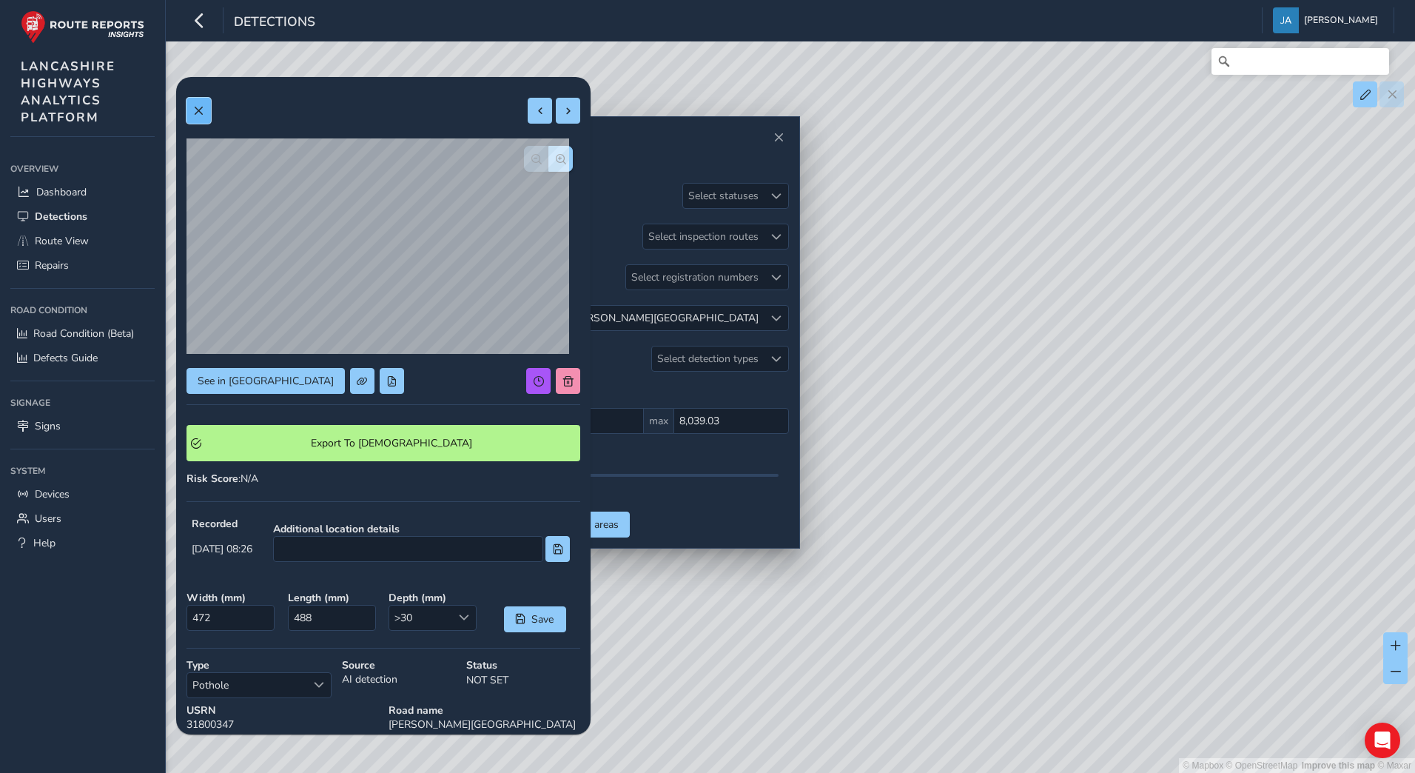
click at [202, 116] on button at bounding box center [199, 111] width 24 height 26
click at [198, 112] on span at bounding box center [198, 111] width 10 height 10
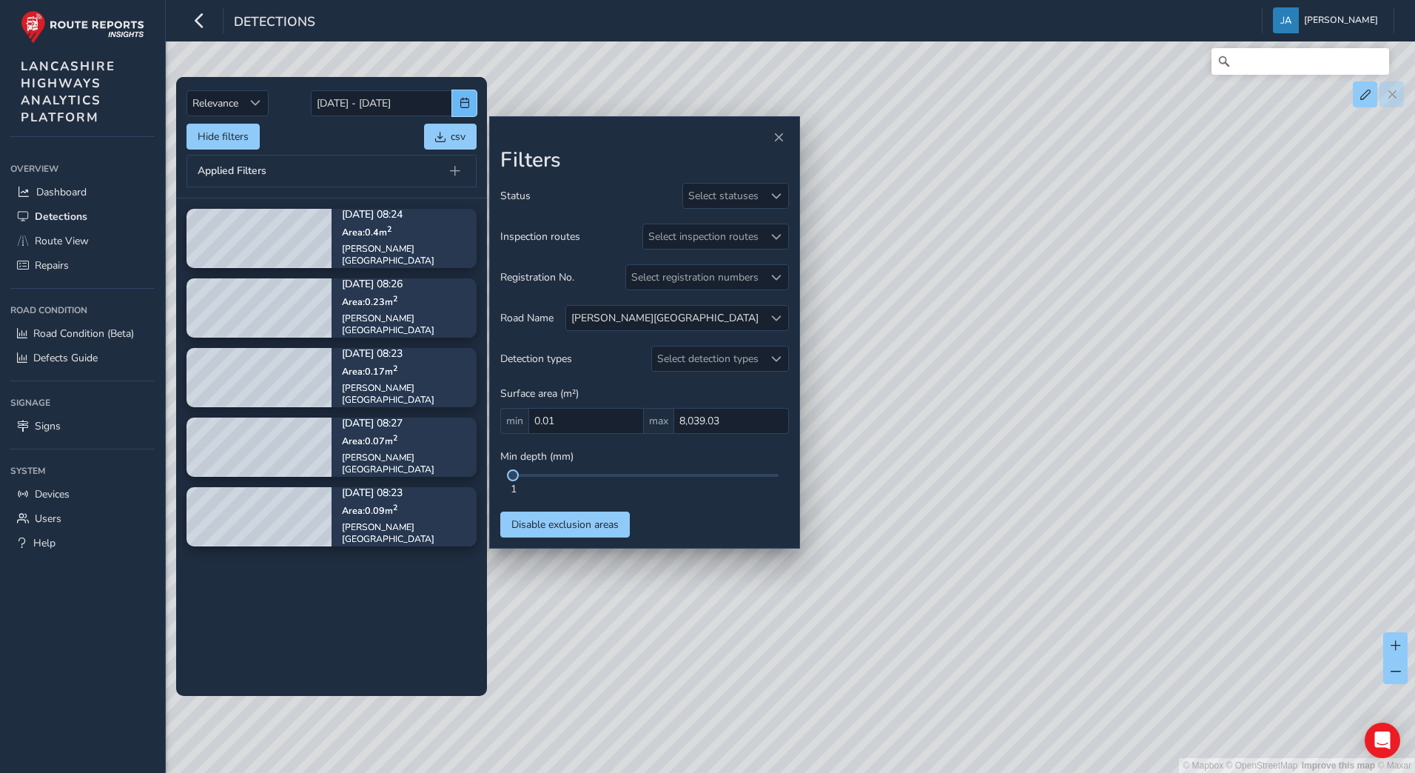
click at [464, 107] on span "button" at bounding box center [465, 103] width 10 height 10
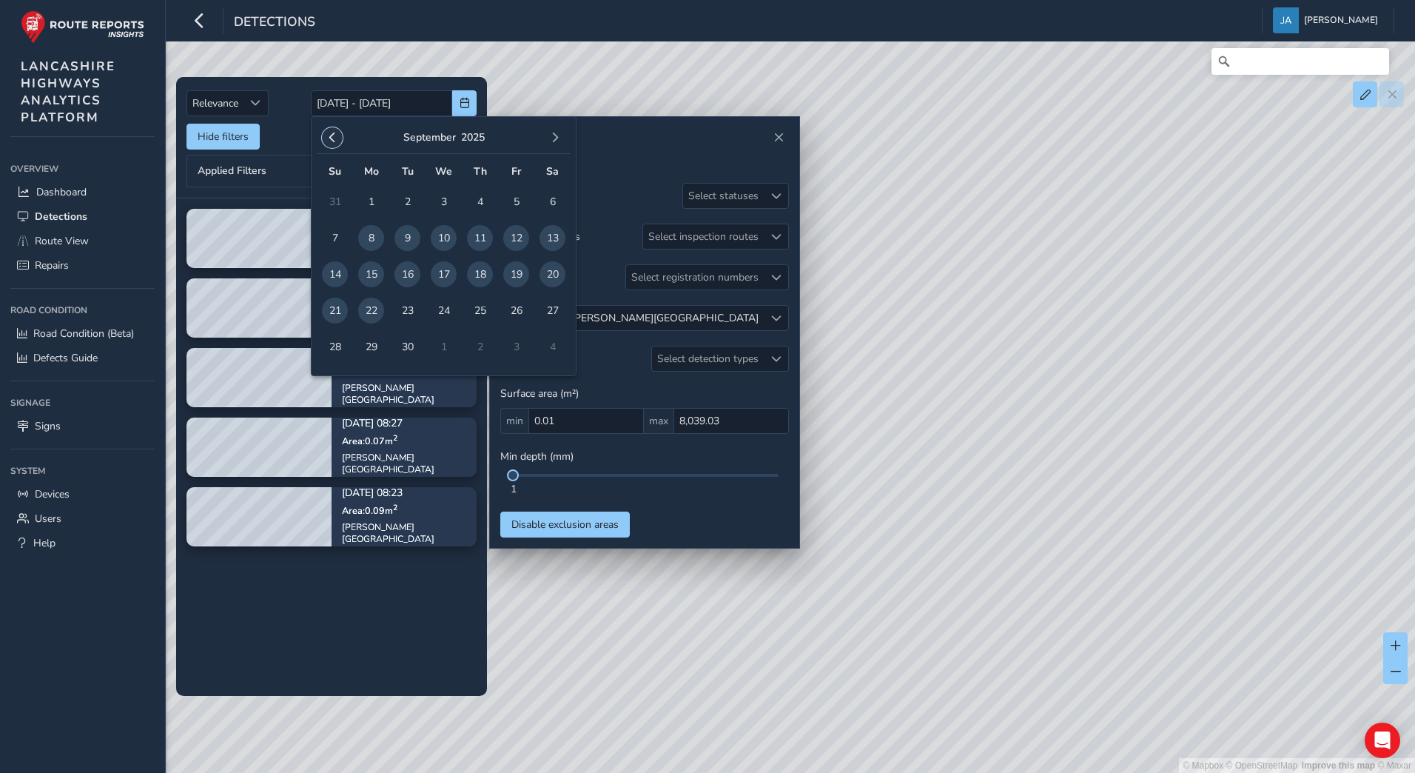
click at [337, 143] on button "button" at bounding box center [332, 137] width 21 height 21
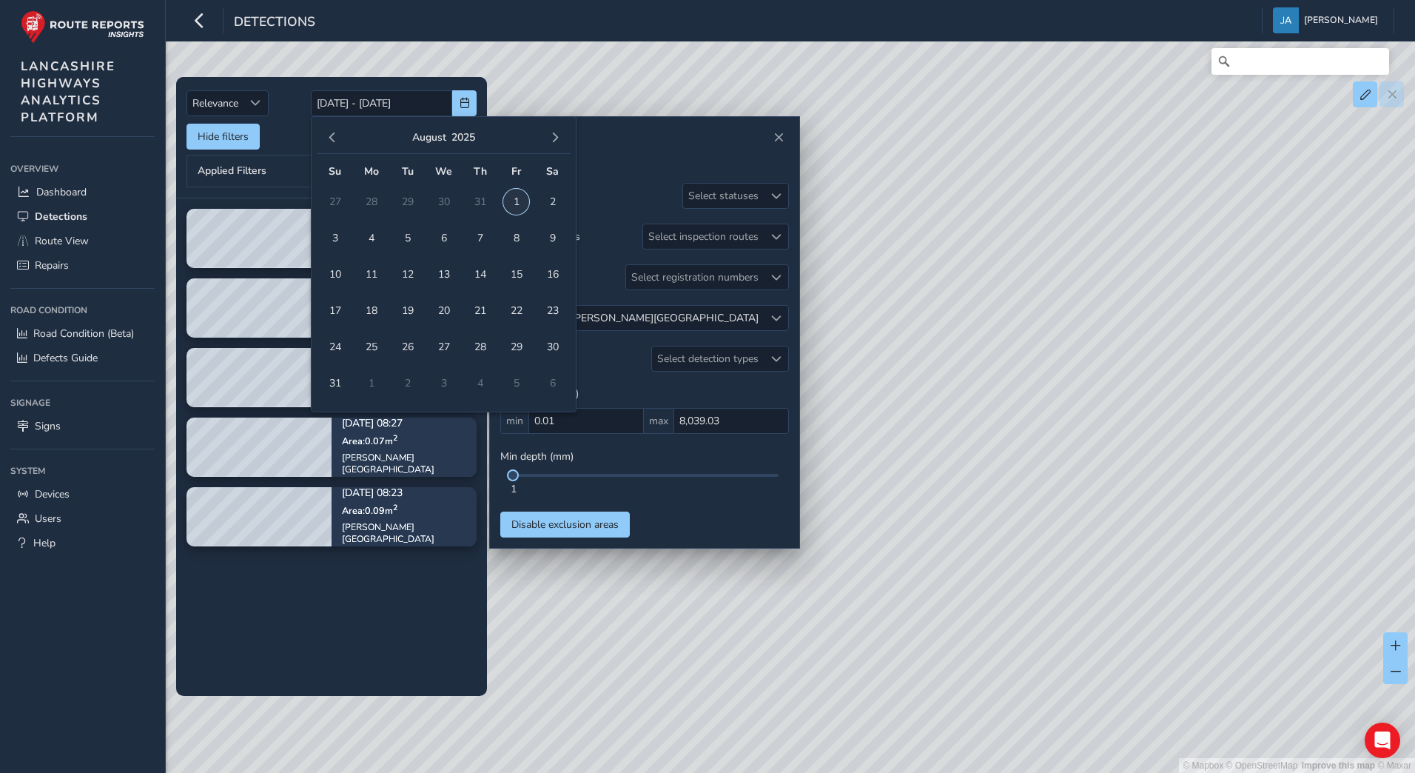
click at [514, 200] on span "1" at bounding box center [516, 202] width 26 height 26
type input "[DATE]"
click at [335, 383] on span "31" at bounding box center [335, 383] width 26 height 26
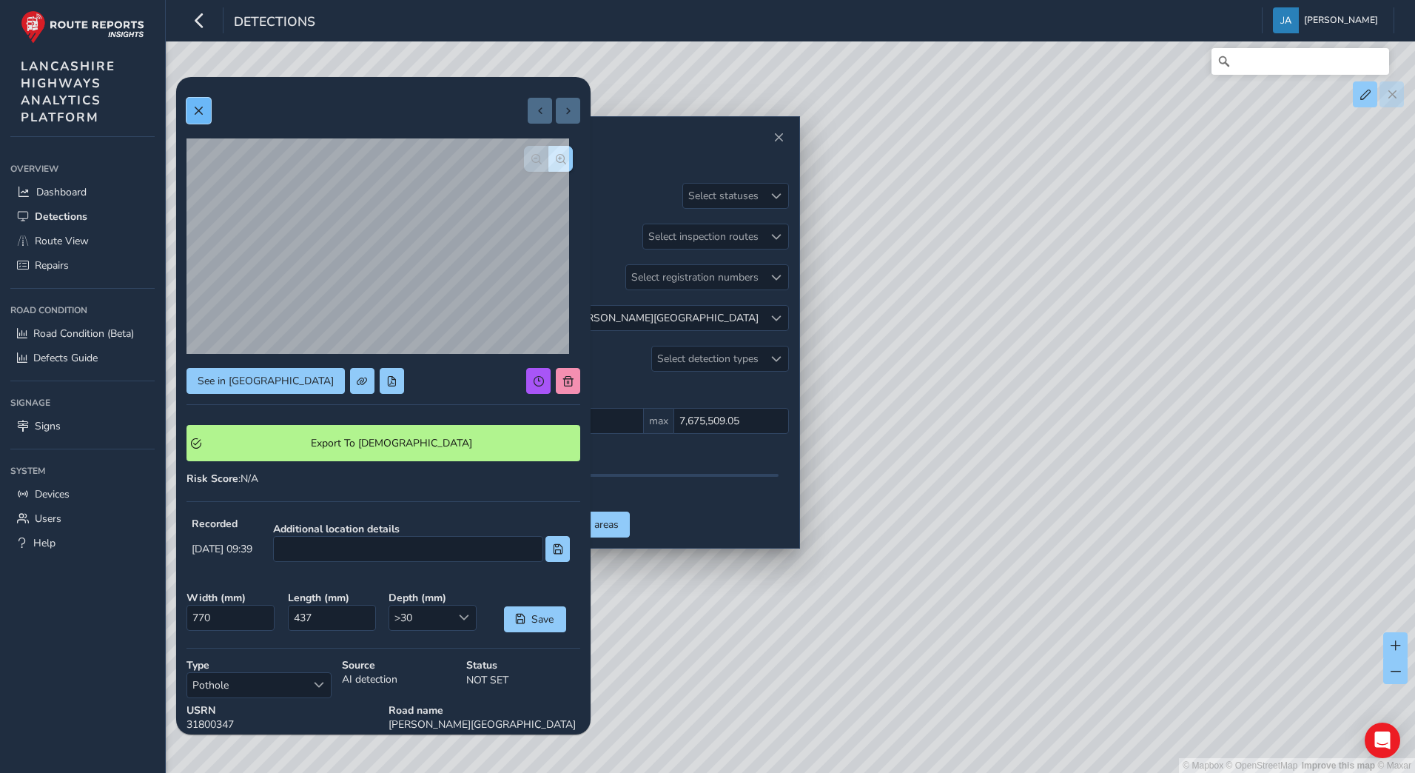
click at [198, 115] on span at bounding box center [198, 111] width 10 height 10
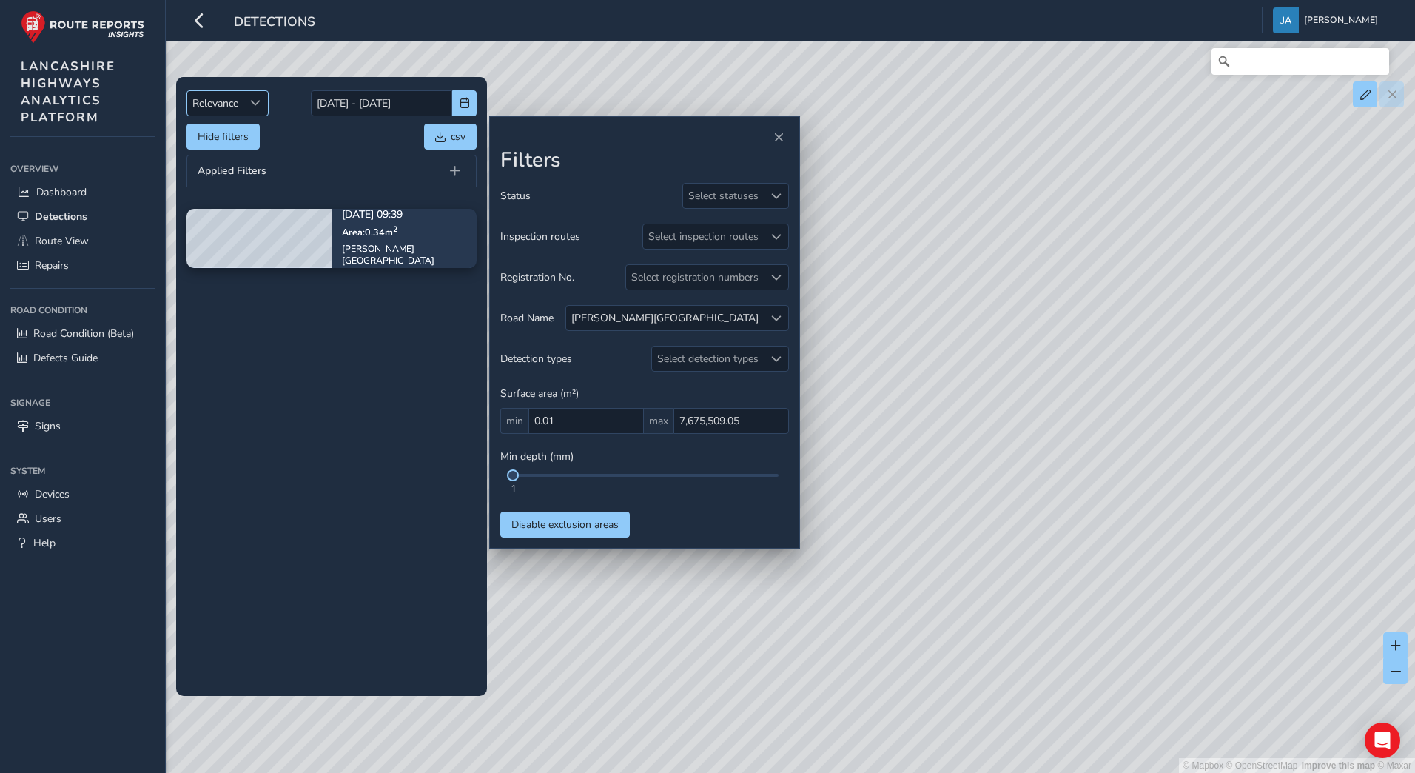
click at [228, 104] on span "Relevance" at bounding box center [215, 103] width 56 height 24
click at [296, 97] on div "Relevance Relevance [DATE] - [DATE]" at bounding box center [332, 103] width 290 height 26
click at [226, 136] on button "Hide filters" at bounding box center [223, 137] width 73 height 26
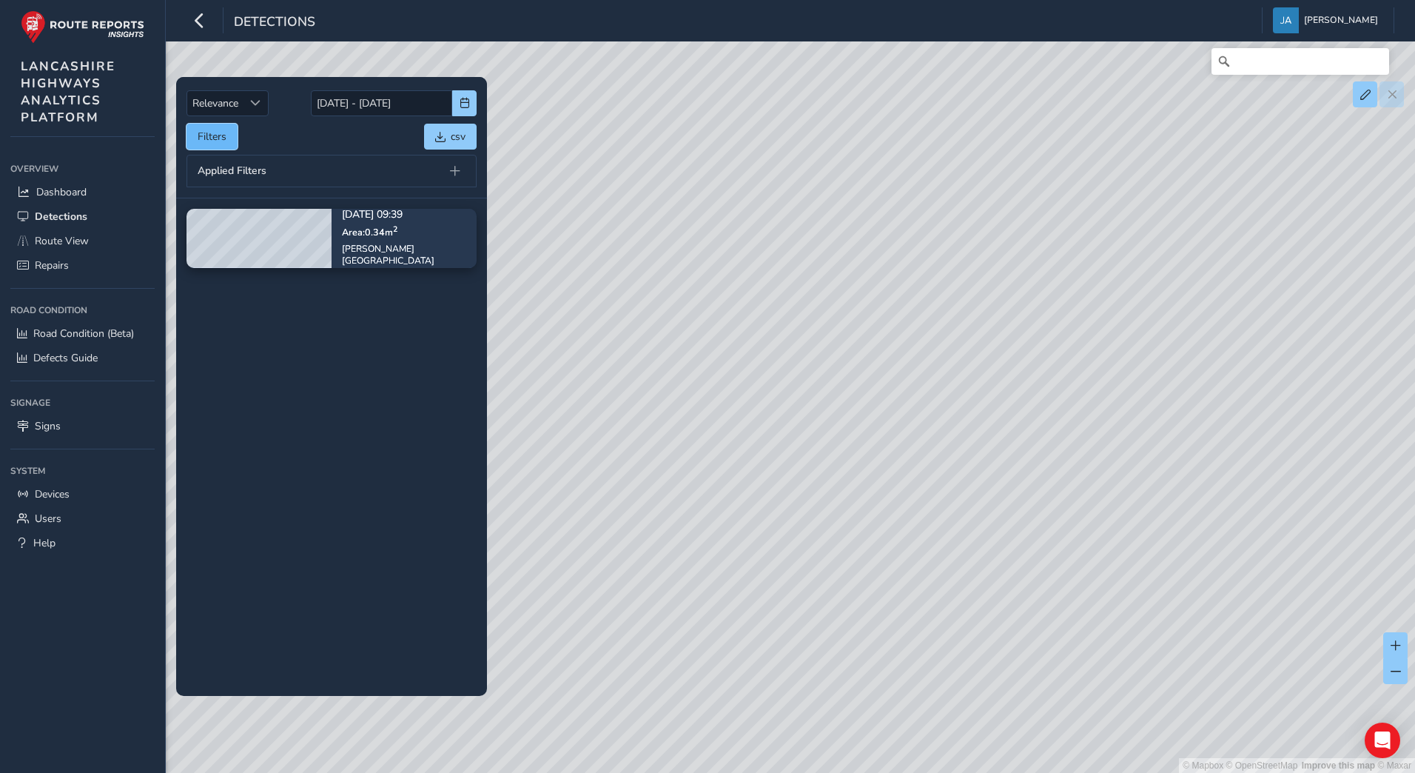
click at [226, 136] on button "Filters" at bounding box center [212, 137] width 51 height 26
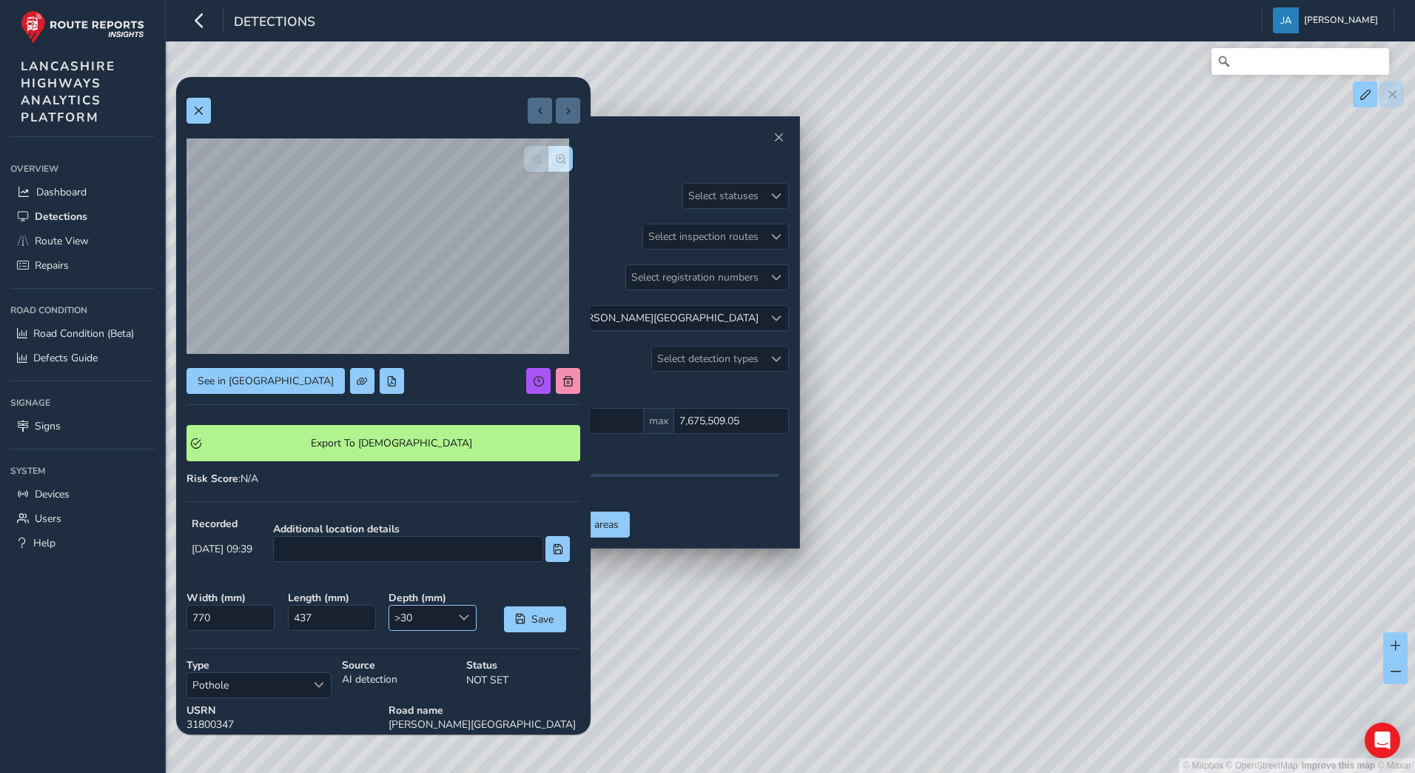
click at [452, 625] on div at bounding box center [464, 618] width 24 height 24
click at [244, 571] on div "Recorded [DATE] 09:39" at bounding box center [222, 542] width 71 height 61
click at [200, 106] on span at bounding box center [198, 111] width 10 height 10
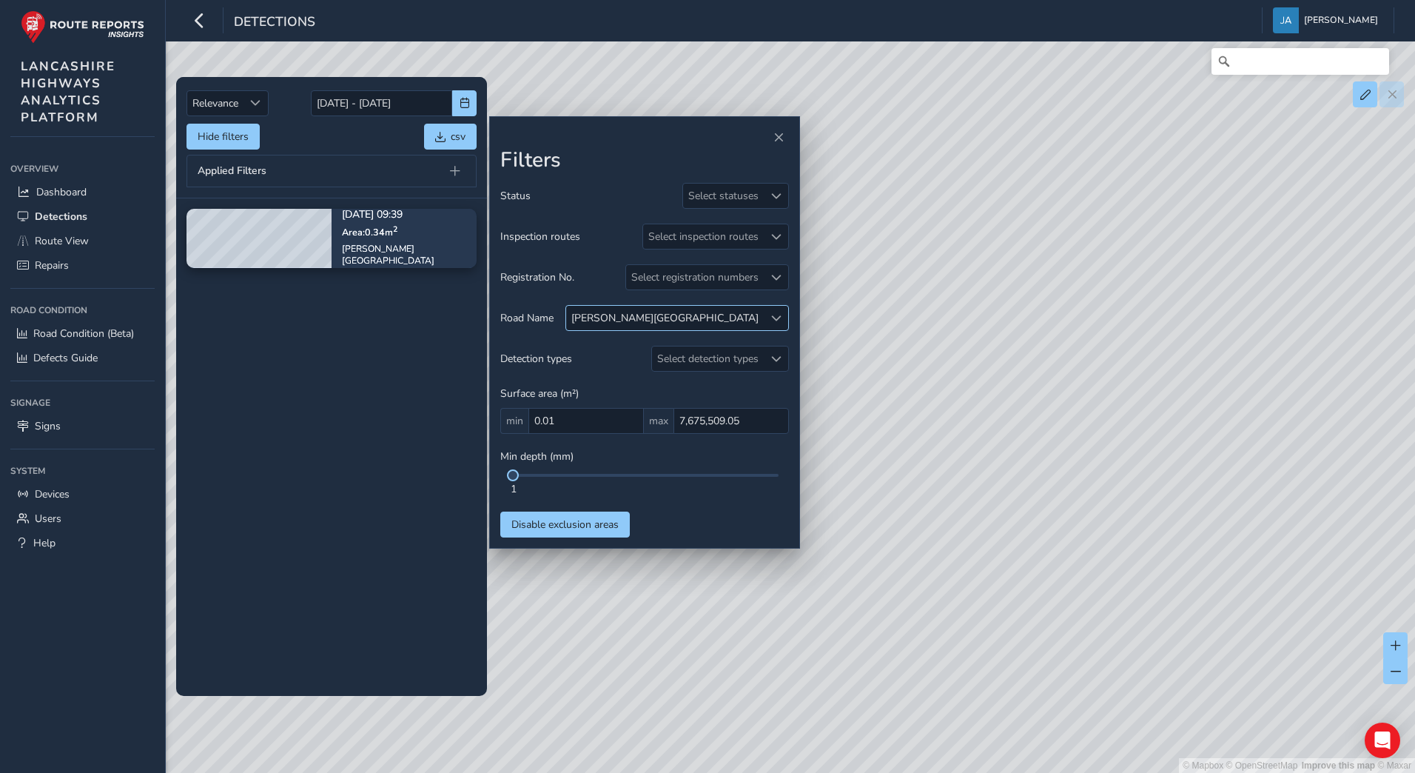
click at [781, 319] on span at bounding box center [776, 318] width 10 height 10
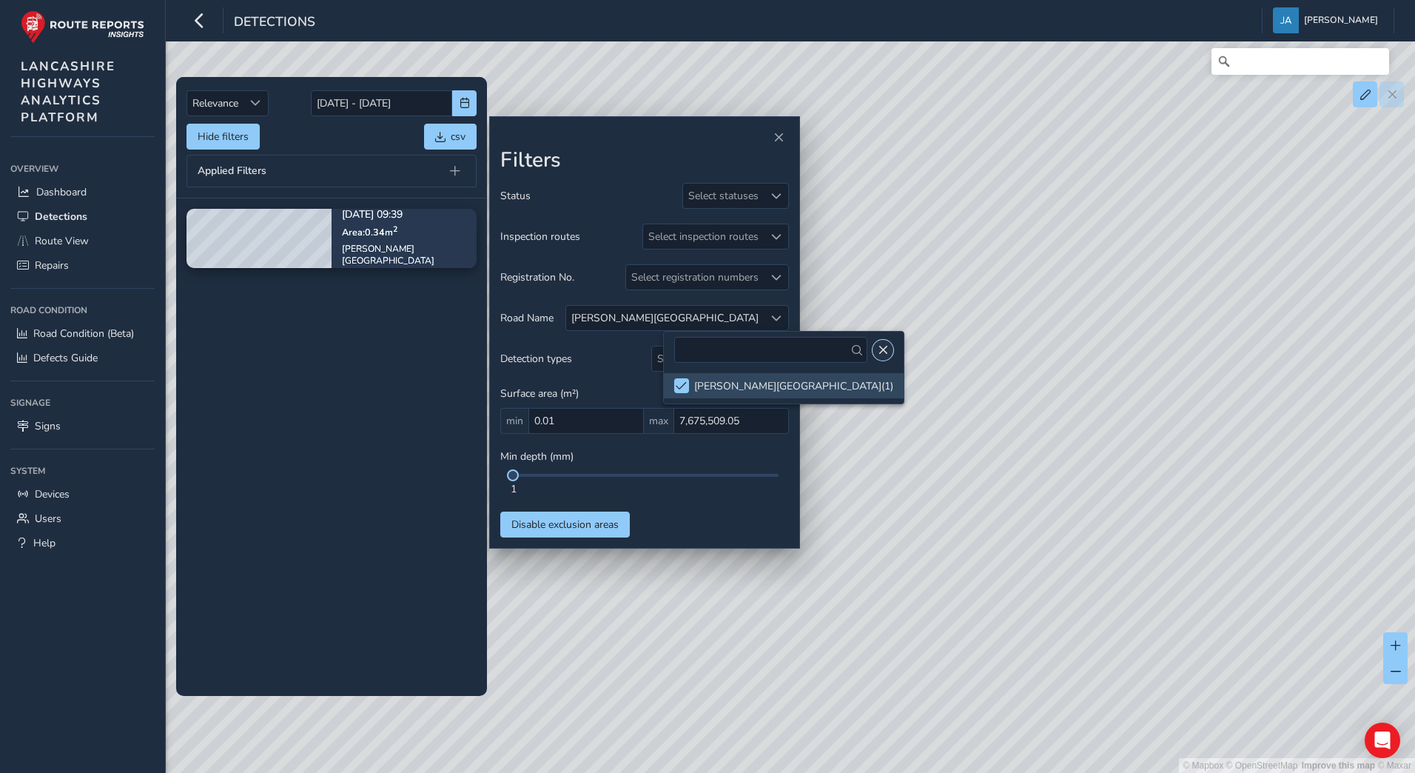
click at [878, 349] on span "Close" at bounding box center [883, 350] width 10 height 10
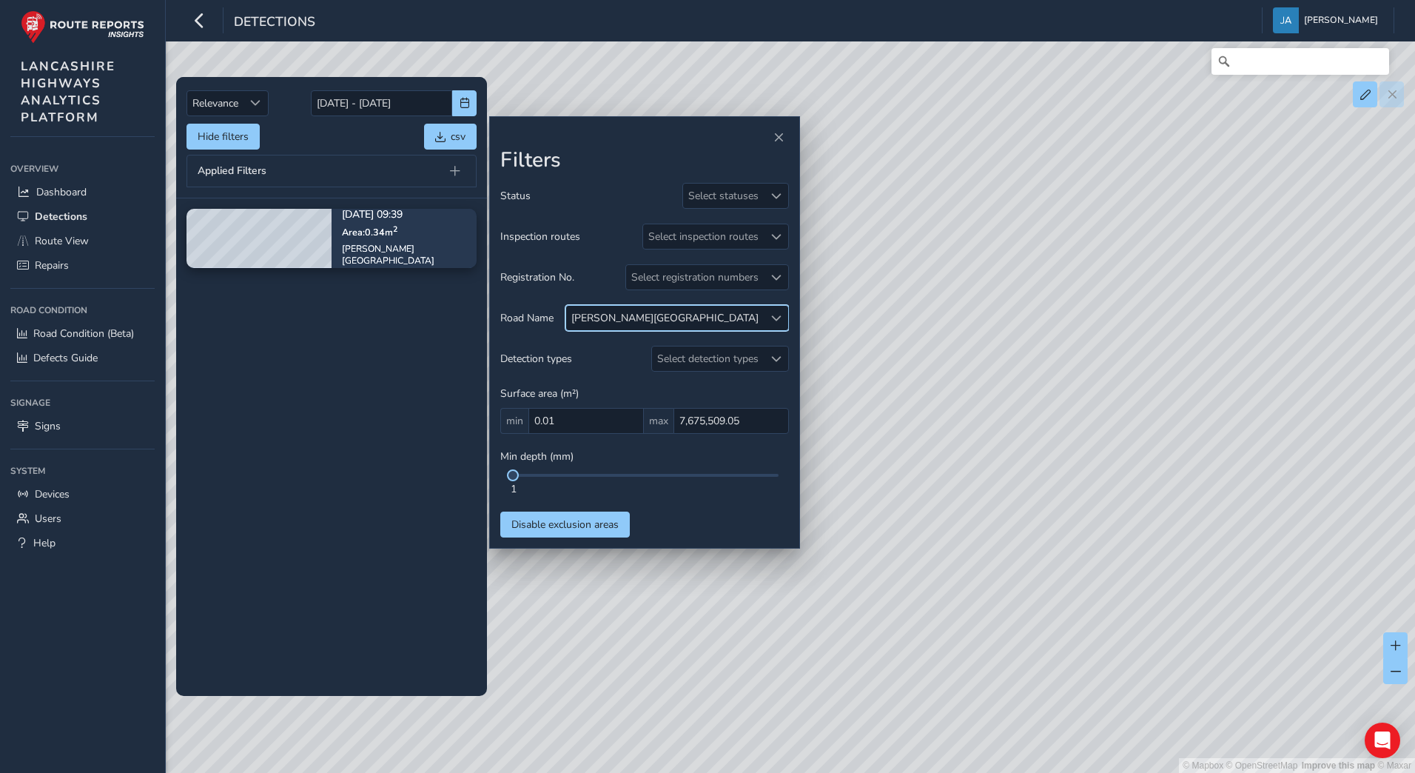
click at [770, 317] on div at bounding box center [776, 318] width 24 height 24
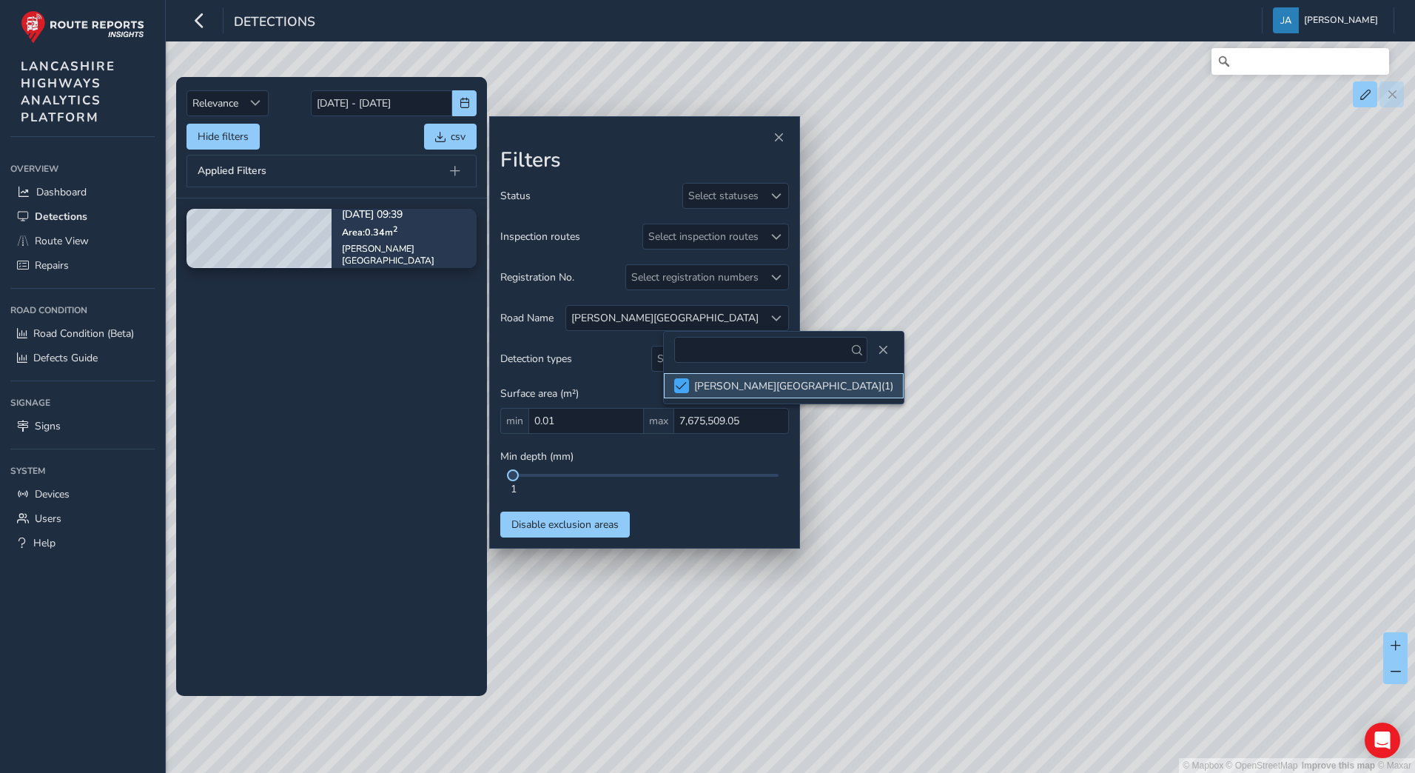
click at [681, 392] on div at bounding box center [681, 385] width 15 height 15
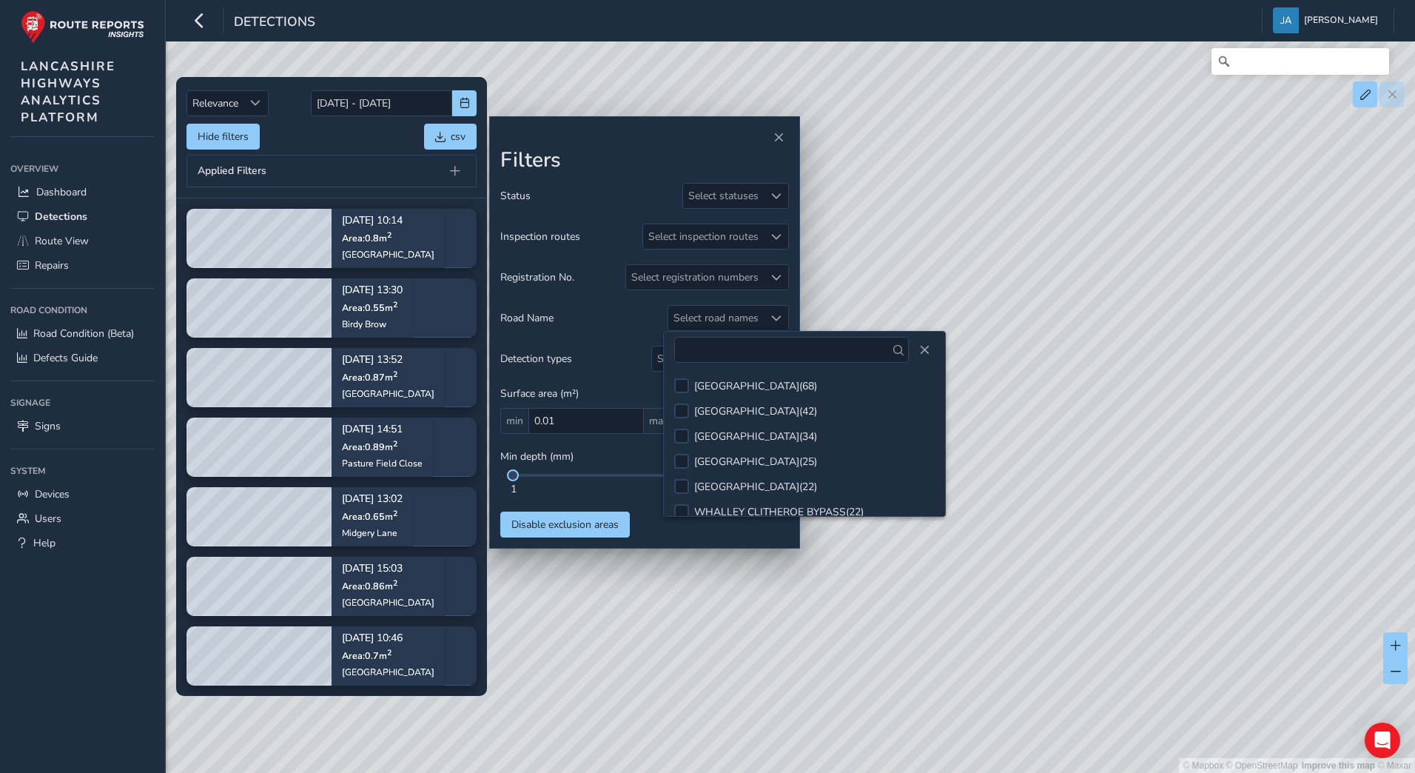
click at [591, 313] on div "Road Name Select road names" at bounding box center [644, 318] width 289 height 26
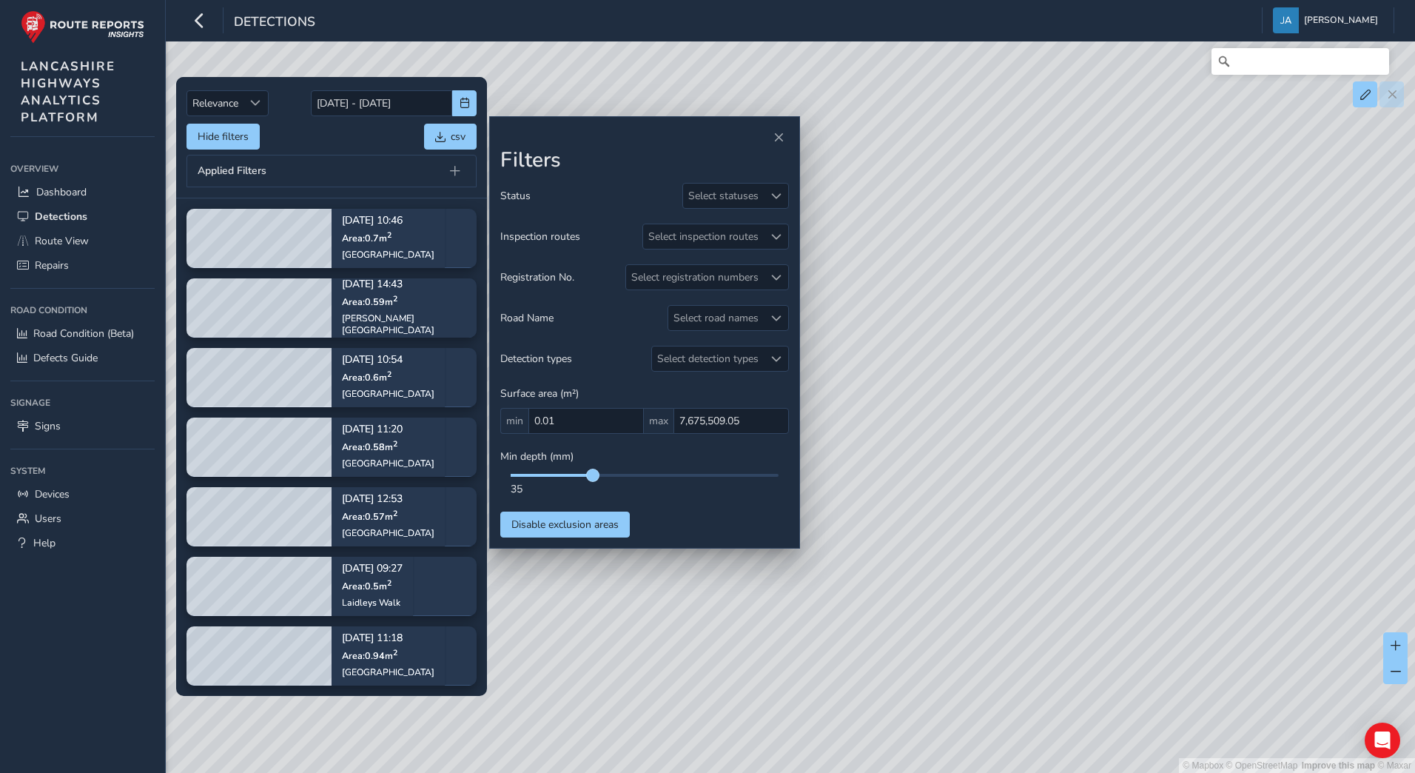
drag, startPoint x: 514, startPoint y: 476, endPoint x: 591, endPoint y: 474, distance: 76.3
click at [591, 474] on span at bounding box center [593, 475] width 12 height 12
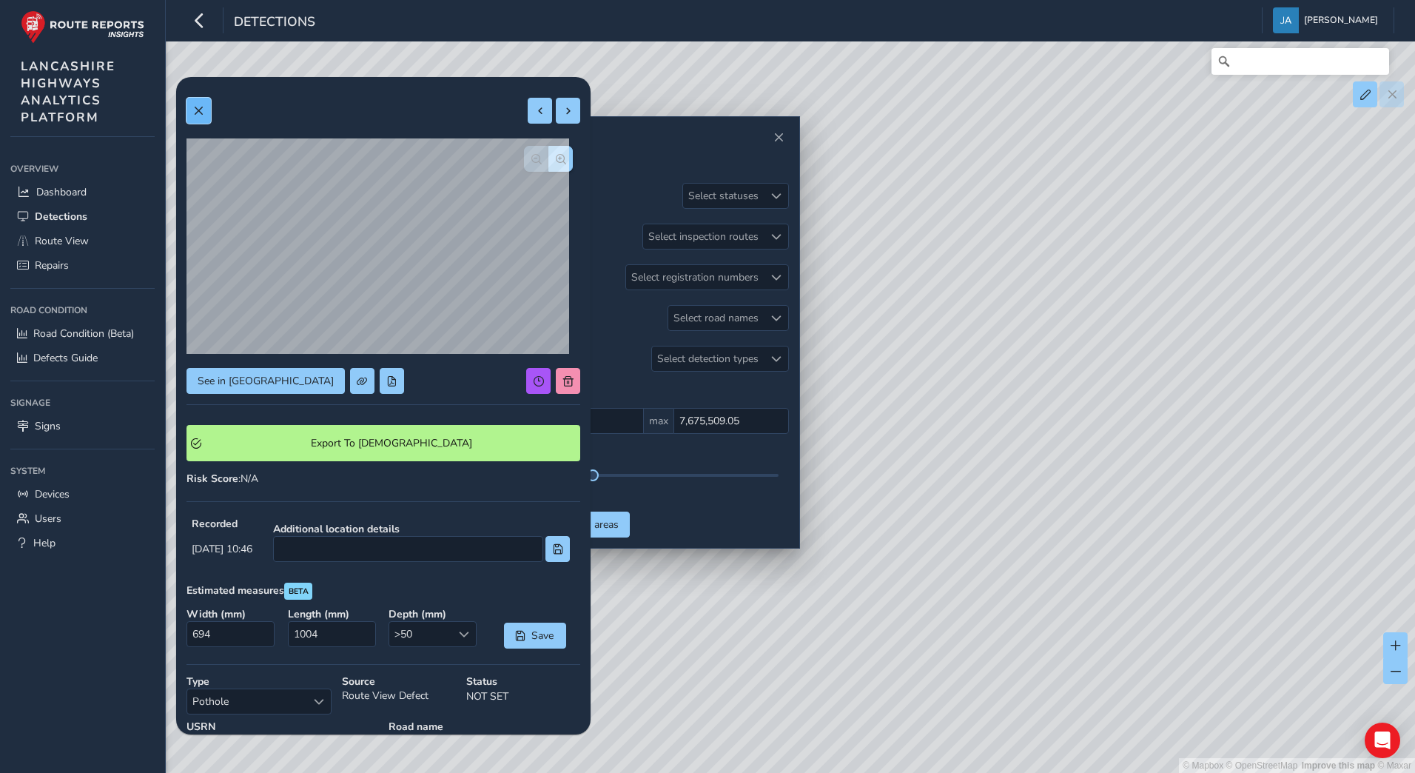
click at [194, 115] on span at bounding box center [198, 111] width 10 height 10
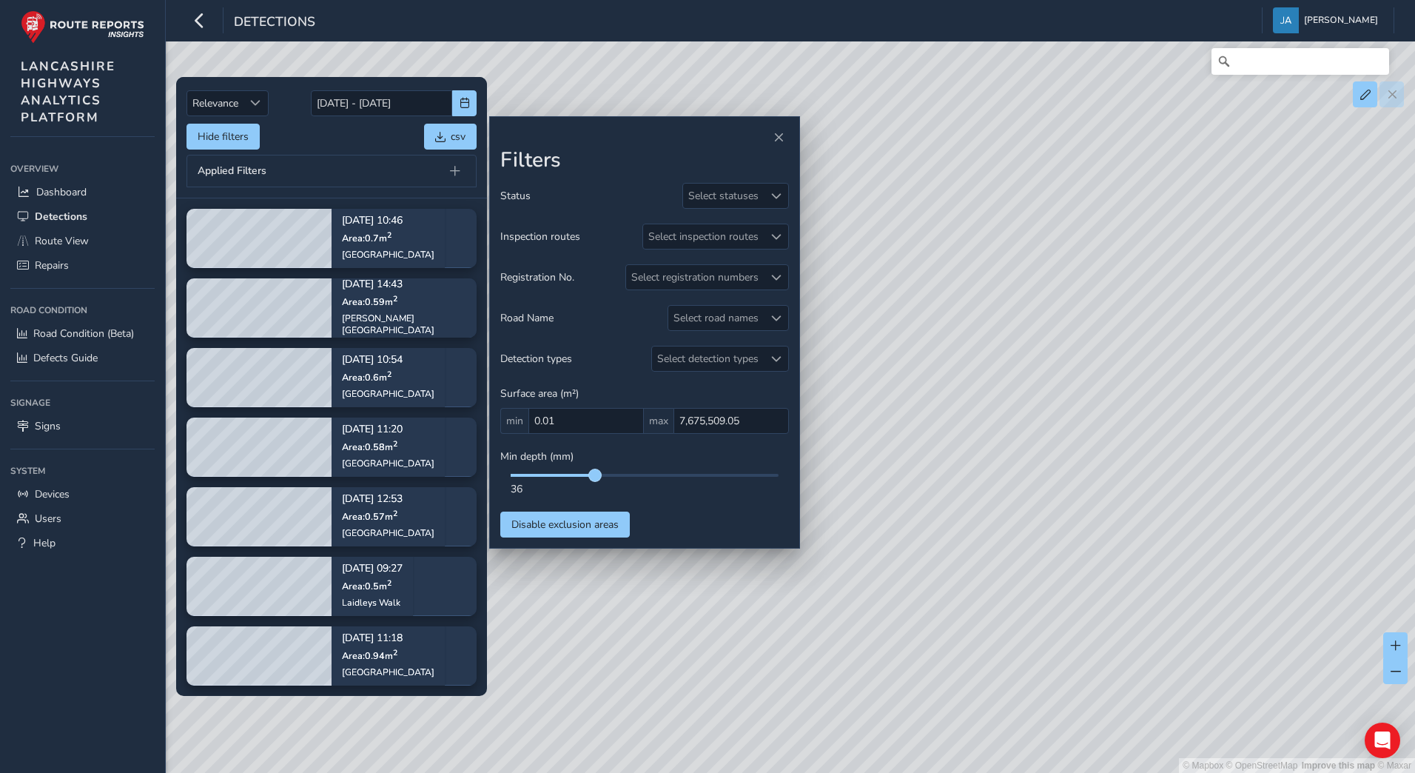
click at [597, 478] on span at bounding box center [595, 475] width 12 height 12
click at [604, 478] on span at bounding box center [603, 475] width 12 height 12
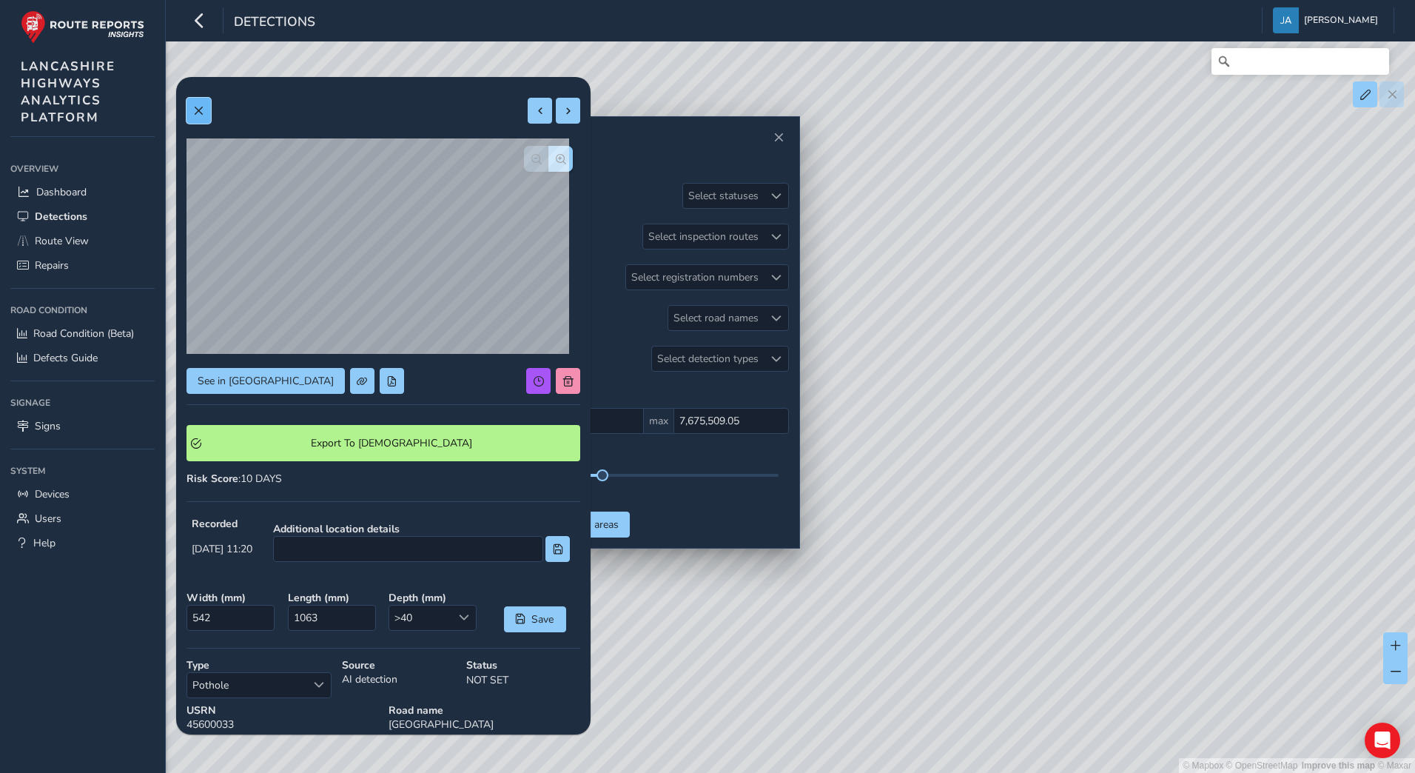
click at [198, 108] on span at bounding box center [198, 111] width 10 height 10
click at [198, 112] on span at bounding box center [198, 111] width 10 height 10
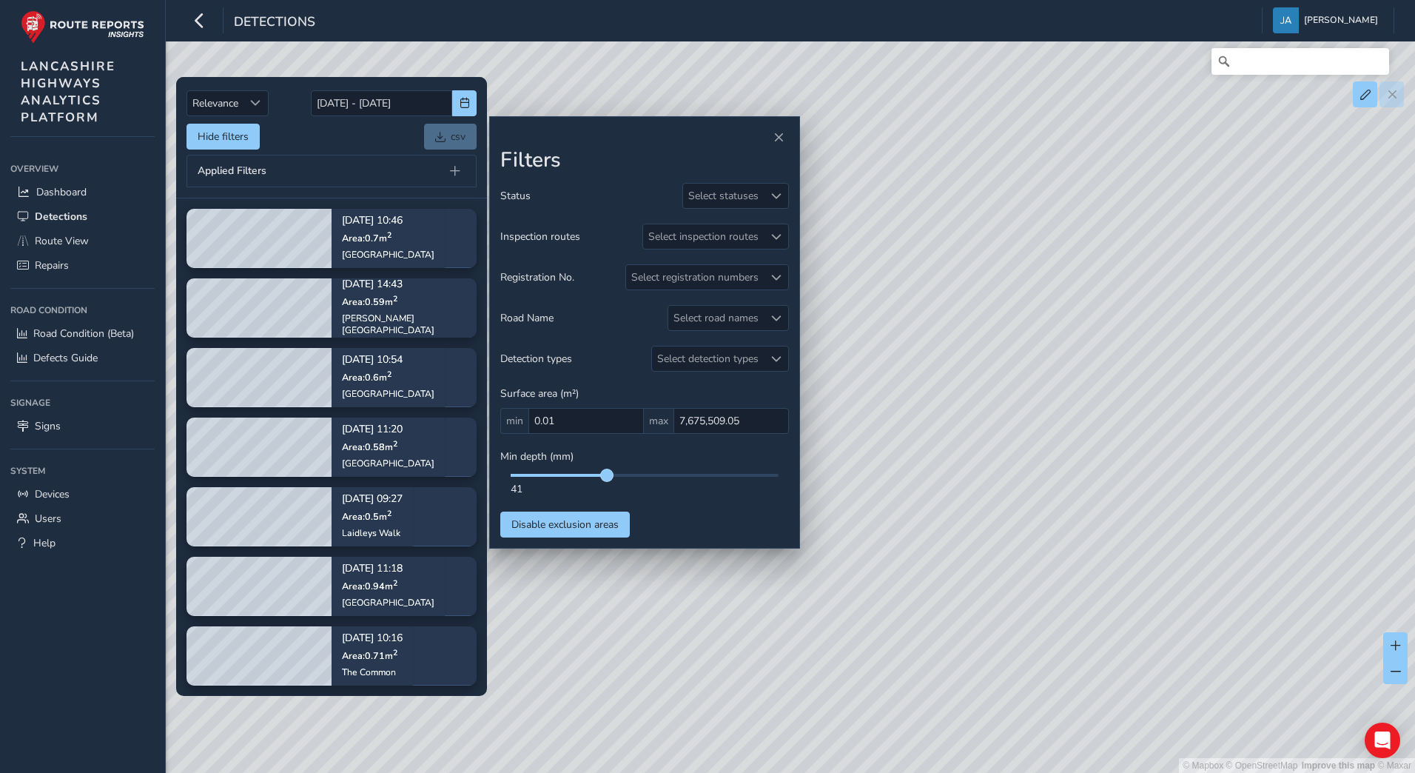
click at [609, 479] on span at bounding box center [607, 475] width 12 height 12
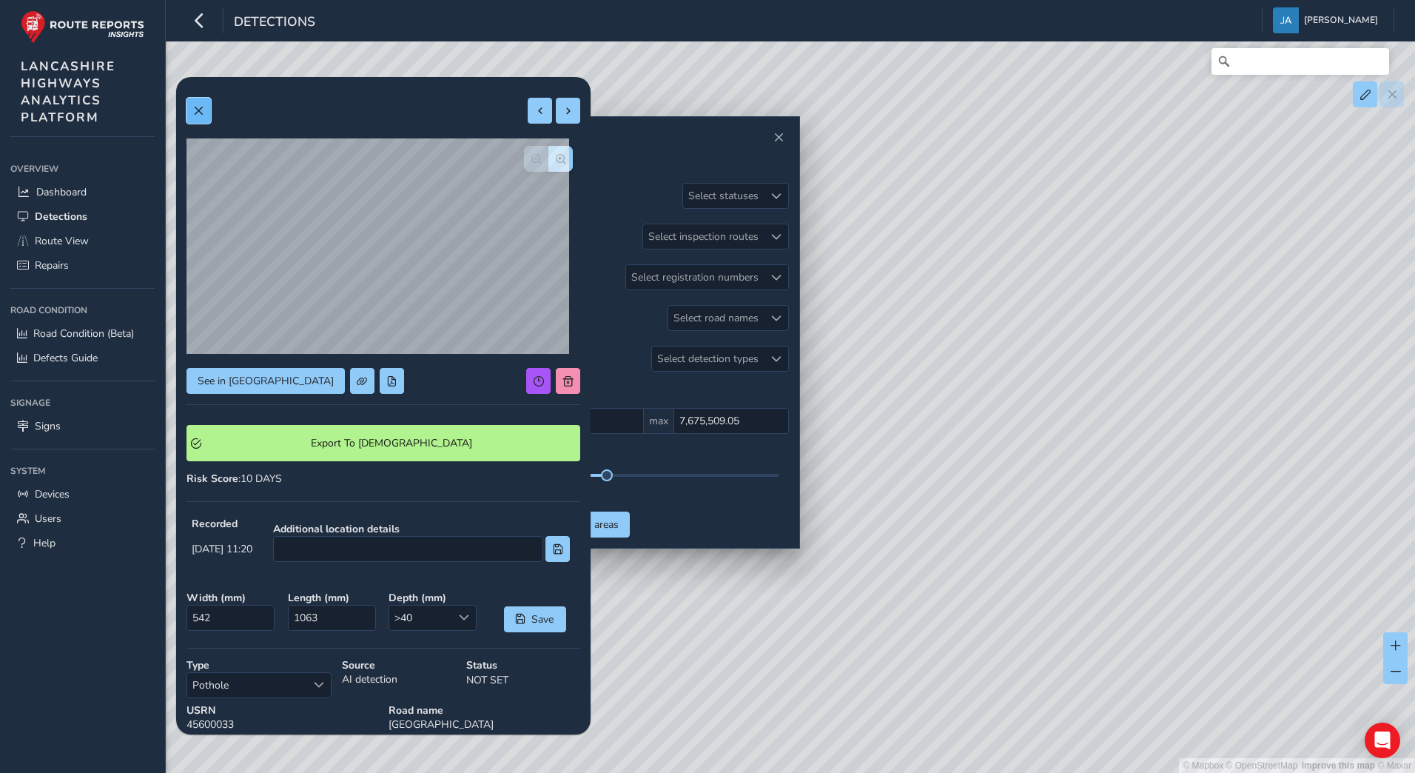
click at [204, 111] on span at bounding box center [198, 111] width 10 height 10
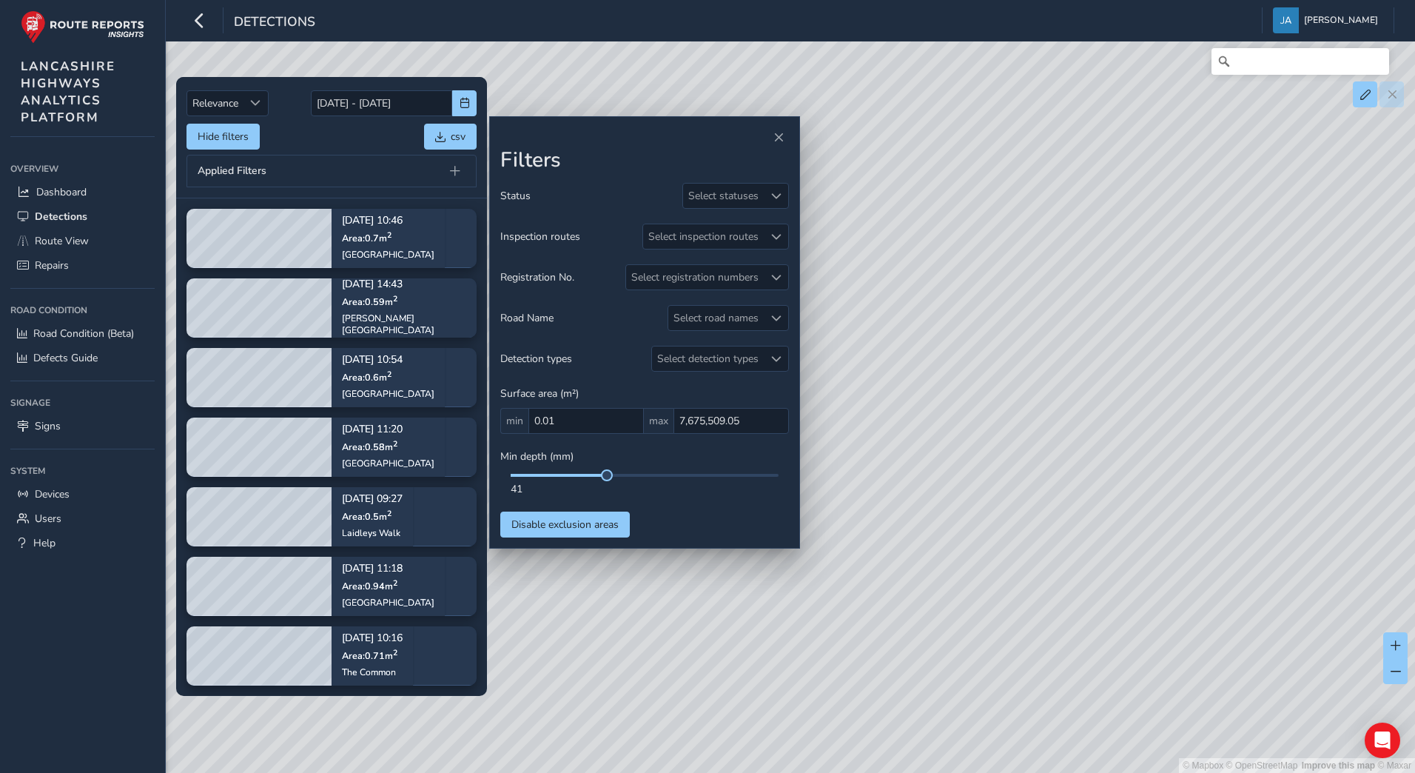
drag, startPoint x: 1017, startPoint y: 648, endPoint x: 983, endPoint y: 458, distance: 193.3
click at [983, 458] on div "© Mapbox © OpenStreetMap Improve this map © Maxar" at bounding box center [707, 386] width 1415 height 773
drag, startPoint x: 1124, startPoint y: 634, endPoint x: 1169, endPoint y: 444, distance: 195.5
click at [1169, 444] on div "© Mapbox © OpenStreetMap Improve this map © Maxar" at bounding box center [707, 386] width 1415 height 773
drag, startPoint x: 1017, startPoint y: 684, endPoint x: 1207, endPoint y: 714, distance: 191.9
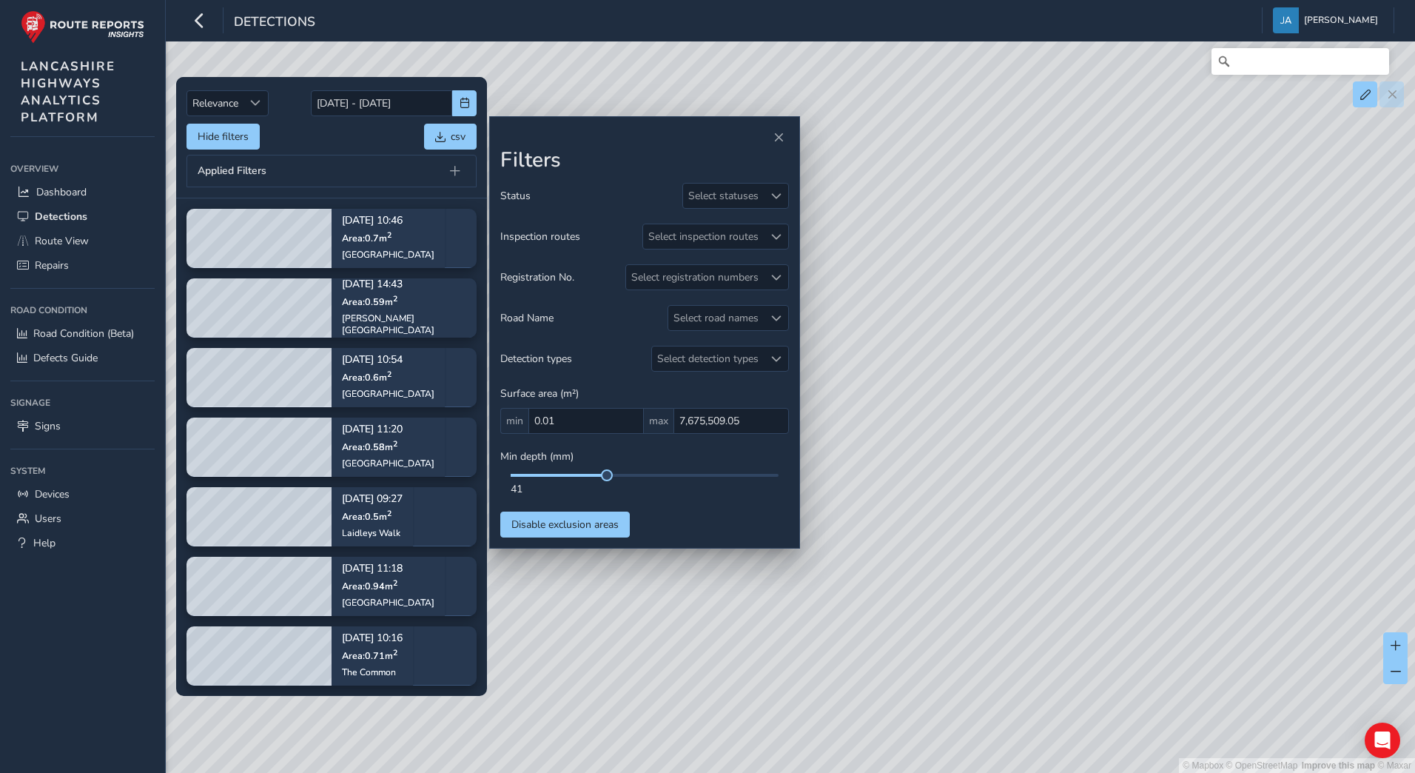
click at [1213, 716] on div "© Mapbox © OpenStreetMap Improve this map © Maxar" at bounding box center [707, 386] width 1415 height 773
drag, startPoint x: 910, startPoint y: 675, endPoint x: 1040, endPoint y: 463, distance: 248.6
click at [1040, 463] on div "© Mapbox © OpenStreetMap Improve this map © Maxar" at bounding box center [707, 386] width 1415 height 773
drag, startPoint x: 1246, startPoint y: 636, endPoint x: 1101, endPoint y: 504, distance: 196.0
click at [1101, 504] on div "© Mapbox © OpenStreetMap Improve this map © Maxar" at bounding box center [707, 386] width 1415 height 773
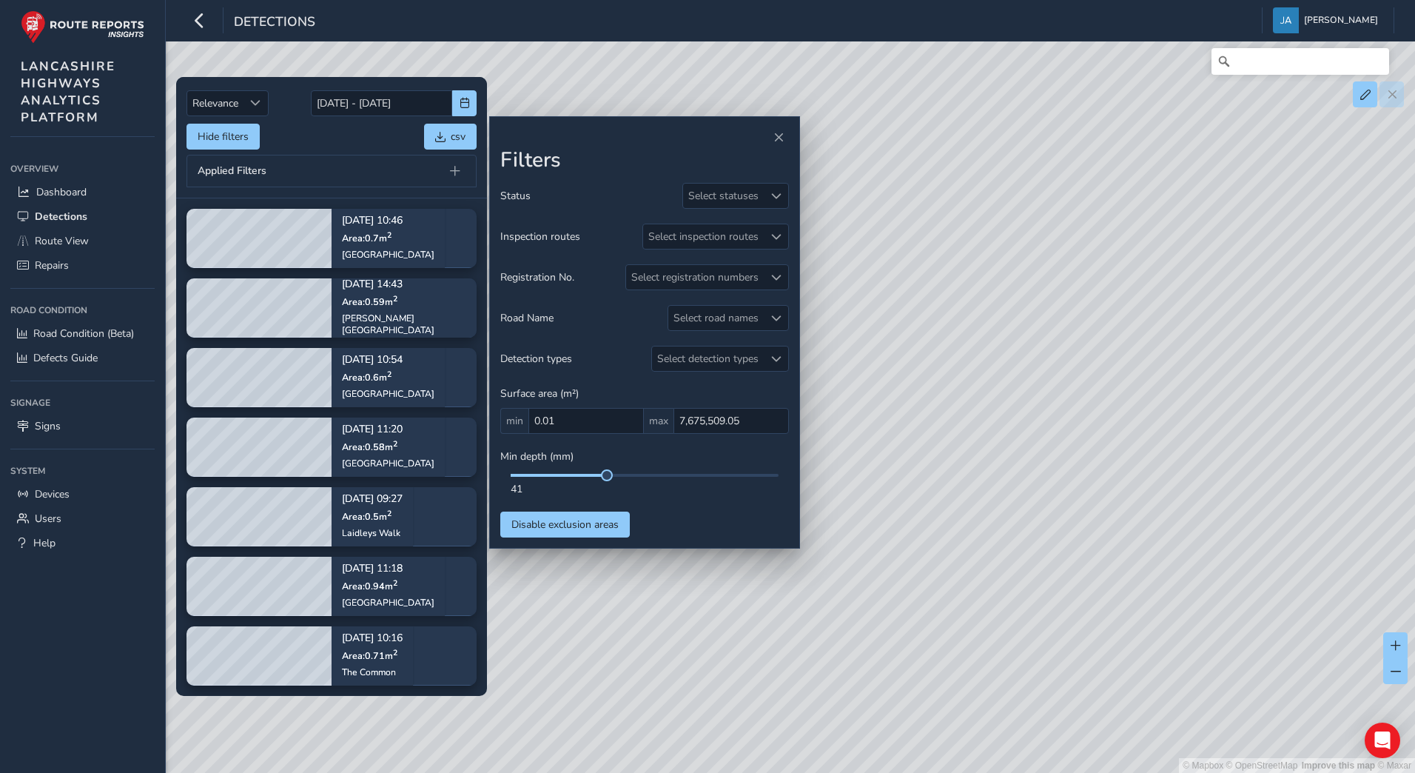
drag, startPoint x: 1107, startPoint y: 653, endPoint x: 1059, endPoint y: 620, distance: 57.9
click at [1059, 620] on div "© Mapbox © OpenStreetMap Improve this map © Maxar" at bounding box center [707, 386] width 1415 height 773
click at [1104, 558] on div "© Mapbox © OpenStreetMap Improve this map © Maxar" at bounding box center [707, 386] width 1415 height 773
drag, startPoint x: 958, startPoint y: 585, endPoint x: 1167, endPoint y: 608, distance: 210.7
click at [1167, 608] on div "© Mapbox © OpenStreetMap Improve this map © Maxar" at bounding box center [707, 386] width 1415 height 773
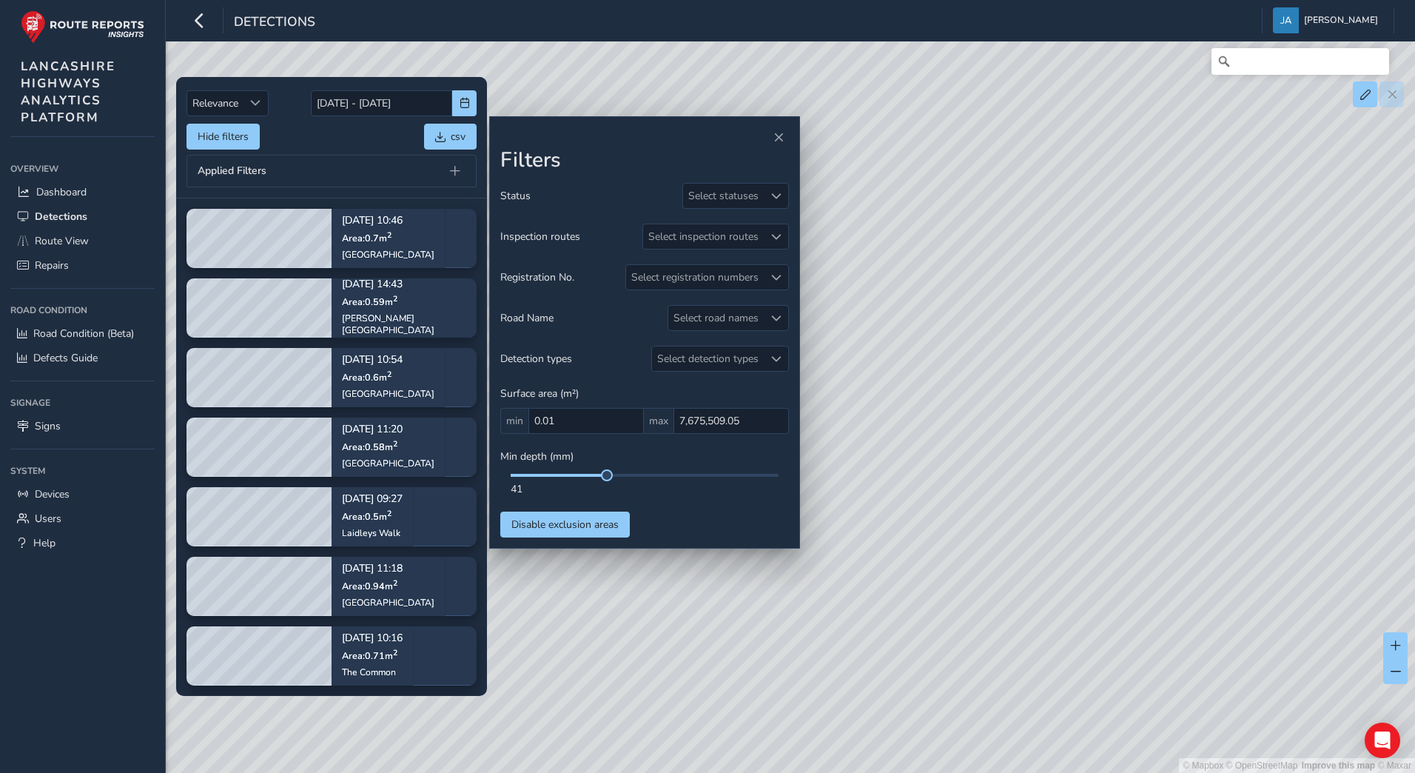
drag, startPoint x: 872, startPoint y: 408, endPoint x: 1307, endPoint y: 561, distance: 461.4
click at [1307, 562] on div "© Mapbox © OpenStreetMap Improve this map © Maxar" at bounding box center [707, 386] width 1415 height 773
drag, startPoint x: 1070, startPoint y: 380, endPoint x: 1158, endPoint y: 537, distance: 180.6
click at [1158, 537] on div "© Mapbox © OpenStreetMap Improve this map © Maxar" at bounding box center [707, 386] width 1415 height 773
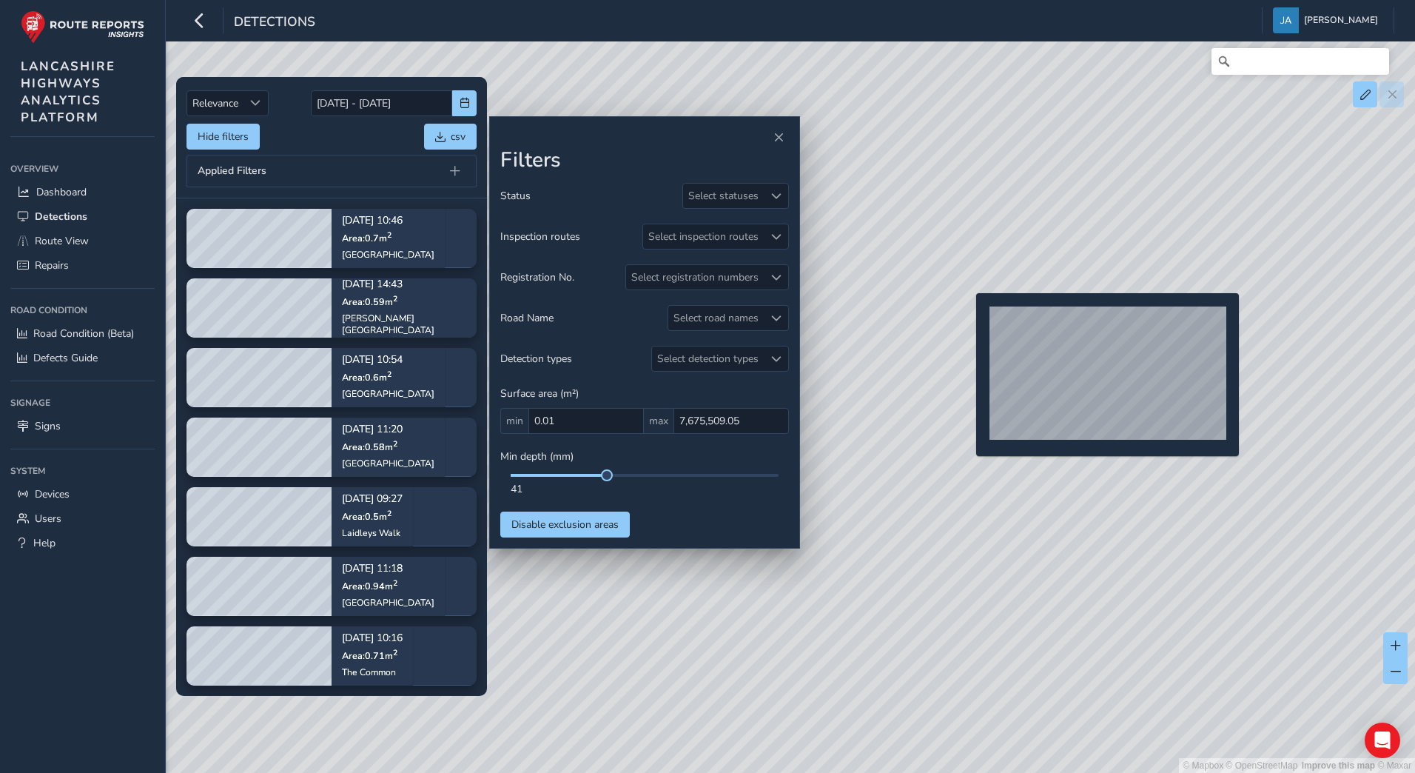
click at [968, 317] on div "© Mapbox © OpenStreetMap Improve this map © Maxar" at bounding box center [707, 386] width 1415 height 773
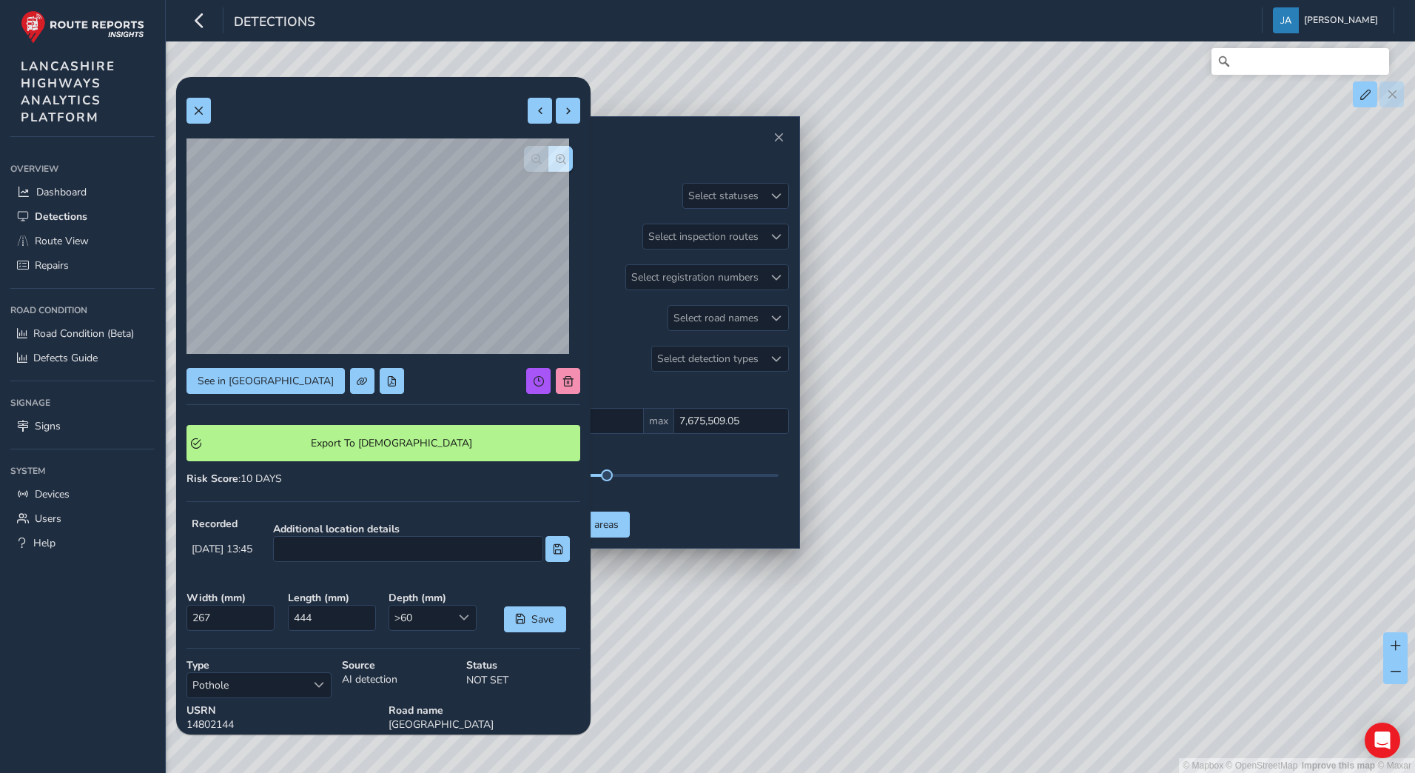
click at [1092, 514] on div "© Mapbox © OpenStreetMap Improve this map © Maxar" at bounding box center [707, 386] width 1415 height 773
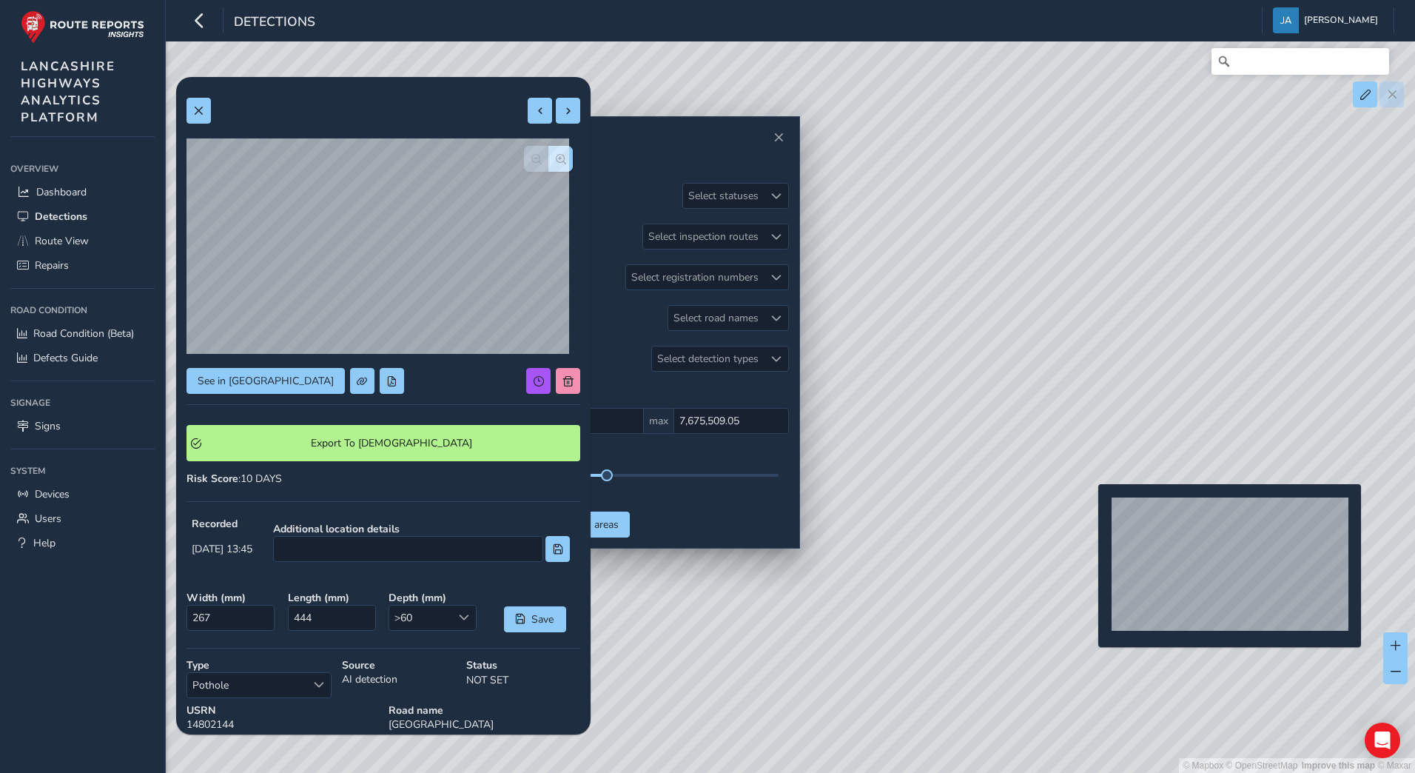
click at [1089, 508] on div "© Mapbox © OpenStreetMap Improve this map © Maxar" at bounding box center [707, 386] width 1415 height 773
type input "270"
type input "310"
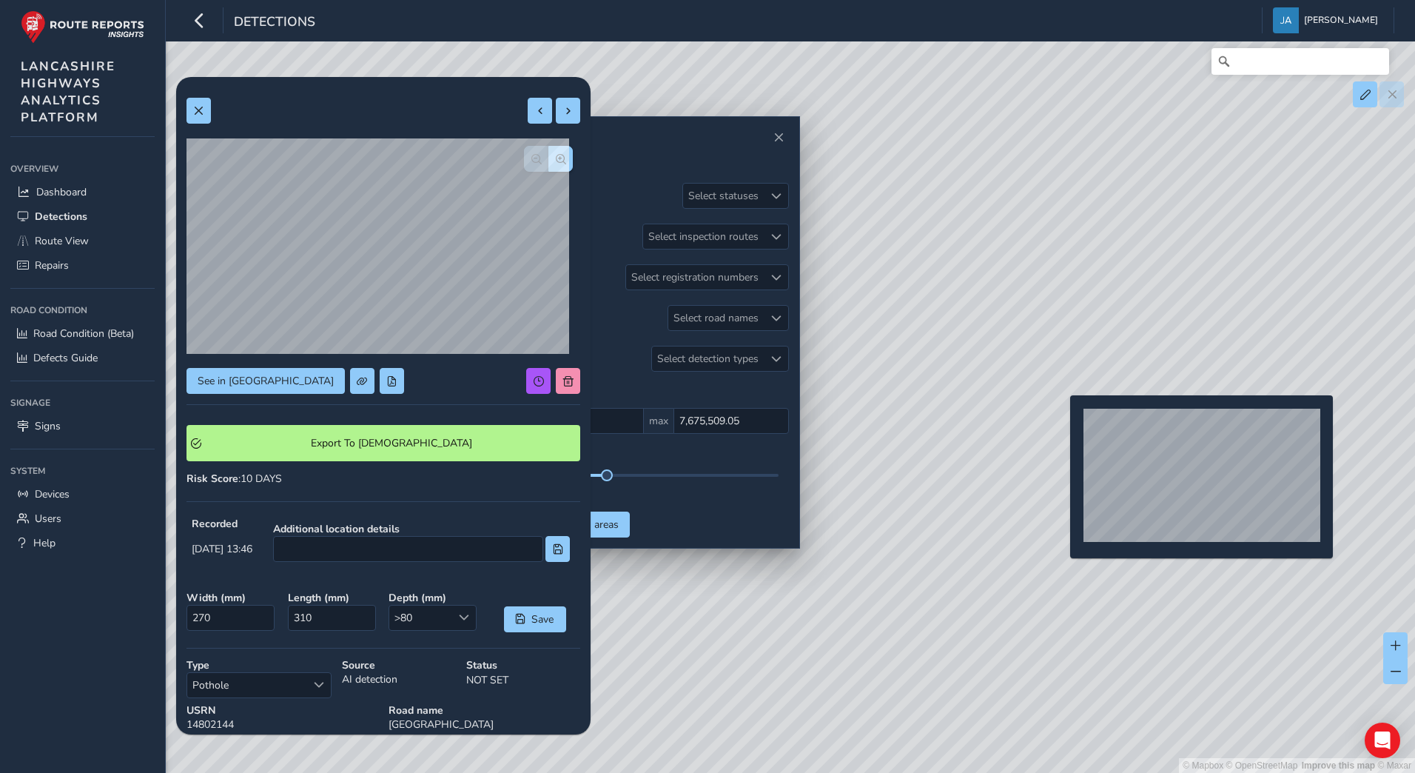
click at [1062, 419] on div "© Mapbox © OpenStreetMap Improve this map © Maxar" at bounding box center [707, 386] width 1415 height 773
type input "338"
type input "316"
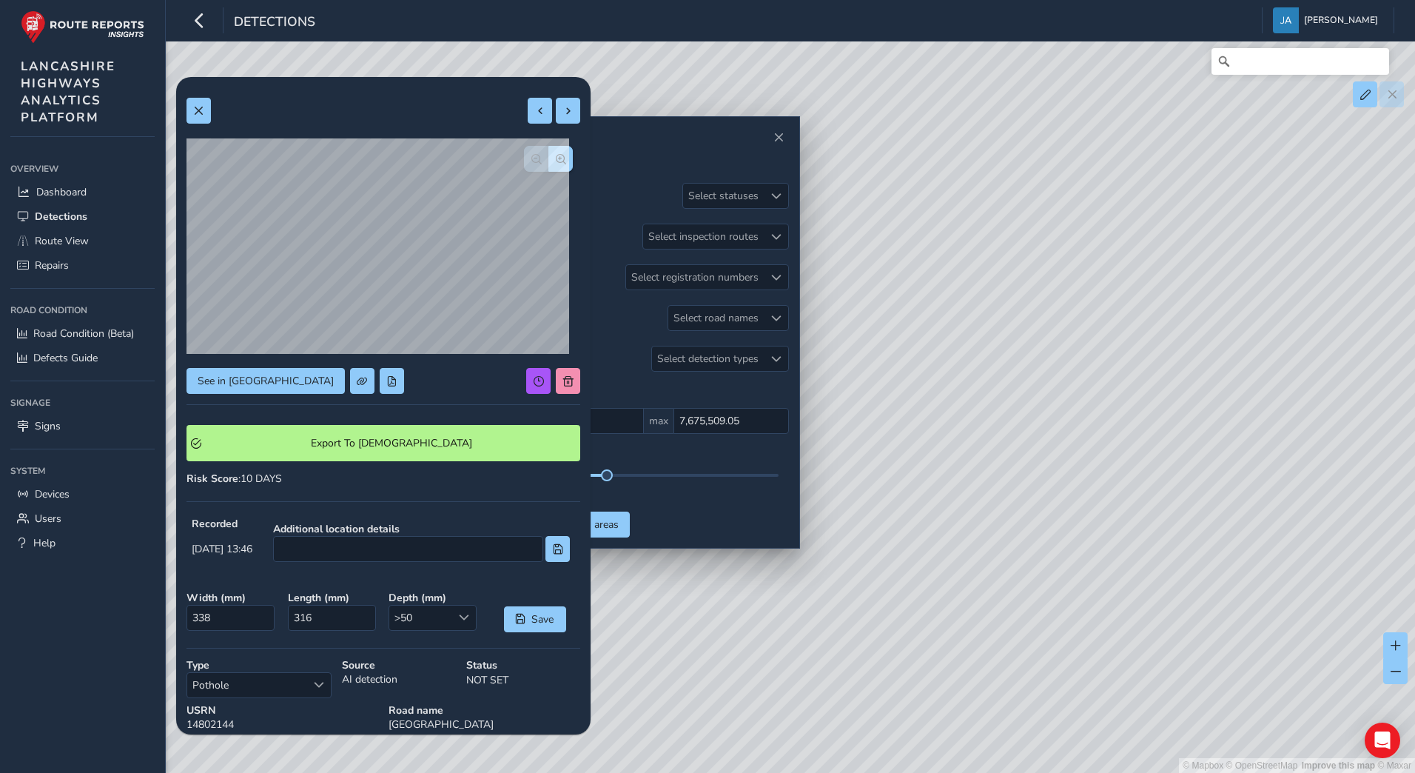
drag, startPoint x: 1258, startPoint y: 490, endPoint x: 948, endPoint y: 563, distance: 319.4
click at [947, 563] on div "© Mapbox © OpenStreetMap Improve this map © Maxar" at bounding box center [707, 386] width 1415 height 773
drag, startPoint x: 1246, startPoint y: 513, endPoint x: 962, endPoint y: 544, distance: 286.0
click at [962, 544] on div "© Mapbox © OpenStreetMap Improve this map © Maxar" at bounding box center [707, 386] width 1415 height 773
drag, startPoint x: 1169, startPoint y: 563, endPoint x: 999, endPoint y: 418, distance: 223.1
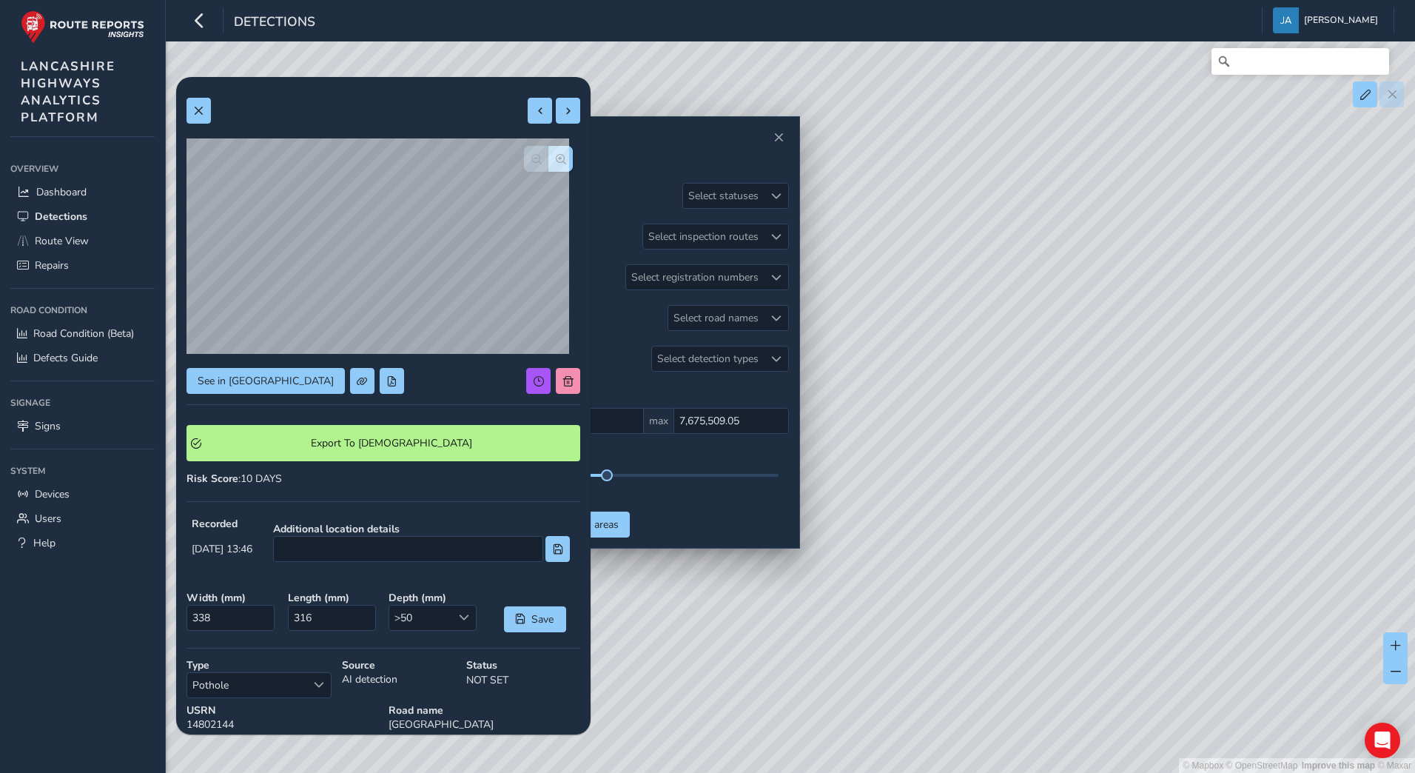
click at [1000, 420] on div "© Mapbox © OpenStreetMap Improve this map © Maxar" at bounding box center [707, 386] width 1415 height 773
drag, startPoint x: 1200, startPoint y: 602, endPoint x: 1151, endPoint y: 460, distance: 150.3
click at [1151, 460] on div "© Mapbox © OpenStreetMap Improve this map © Maxar" at bounding box center [707, 386] width 1415 height 773
drag, startPoint x: 1207, startPoint y: 603, endPoint x: 1135, endPoint y: 489, distance: 134.7
click at [1135, 489] on div "© Mapbox © OpenStreetMap Improve this map © Maxar" at bounding box center [707, 386] width 1415 height 773
